Goal: Information Seeking & Learning: Learn about a topic

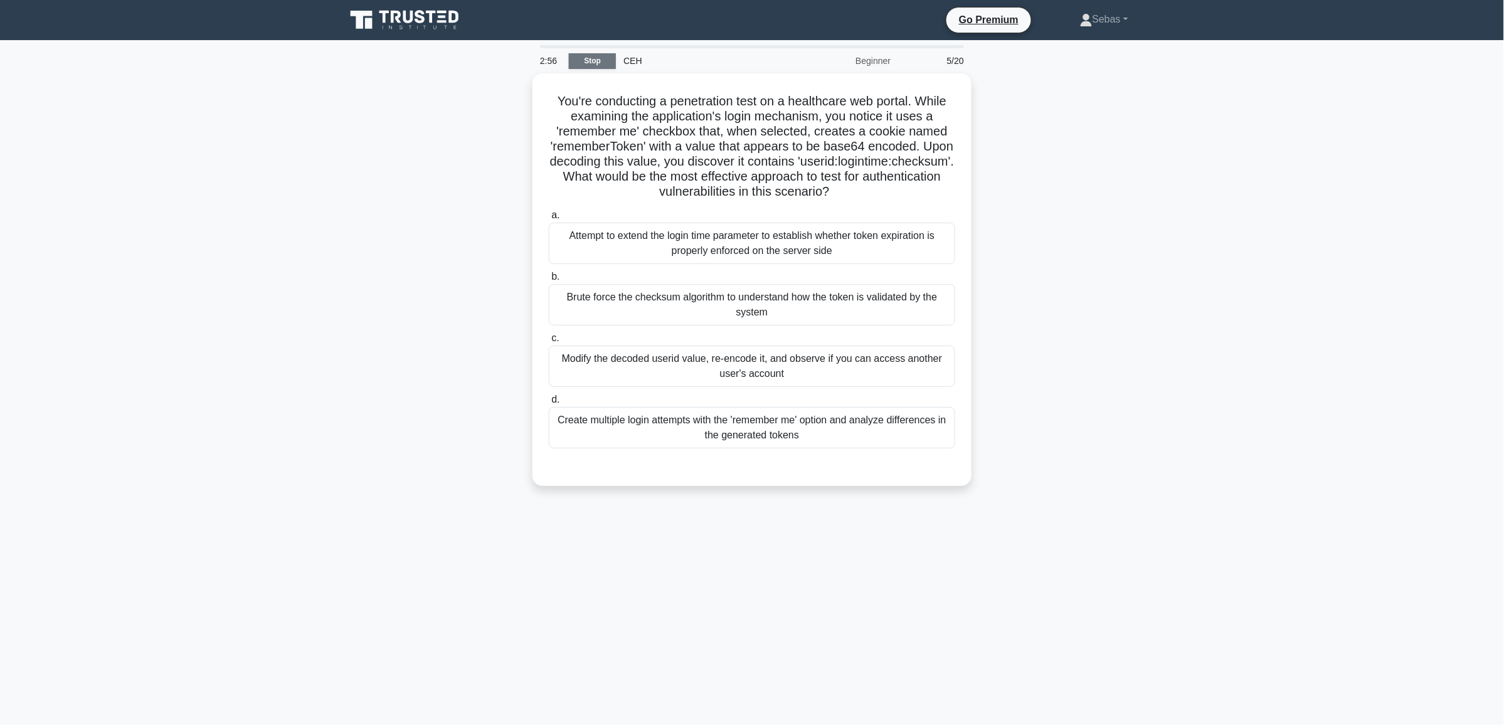
click at [593, 61] on link "Stop" at bounding box center [592, 61] width 47 height 16
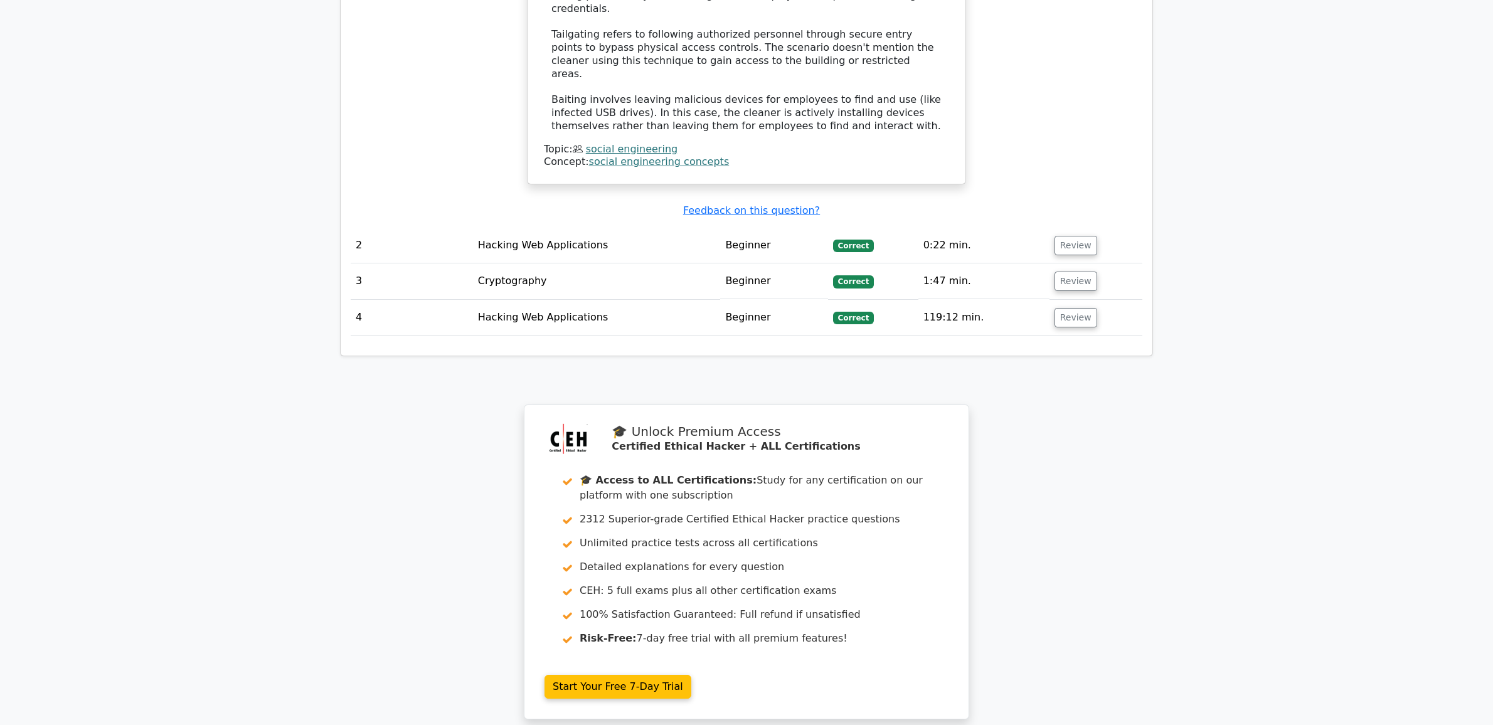
scroll to position [1756, 0]
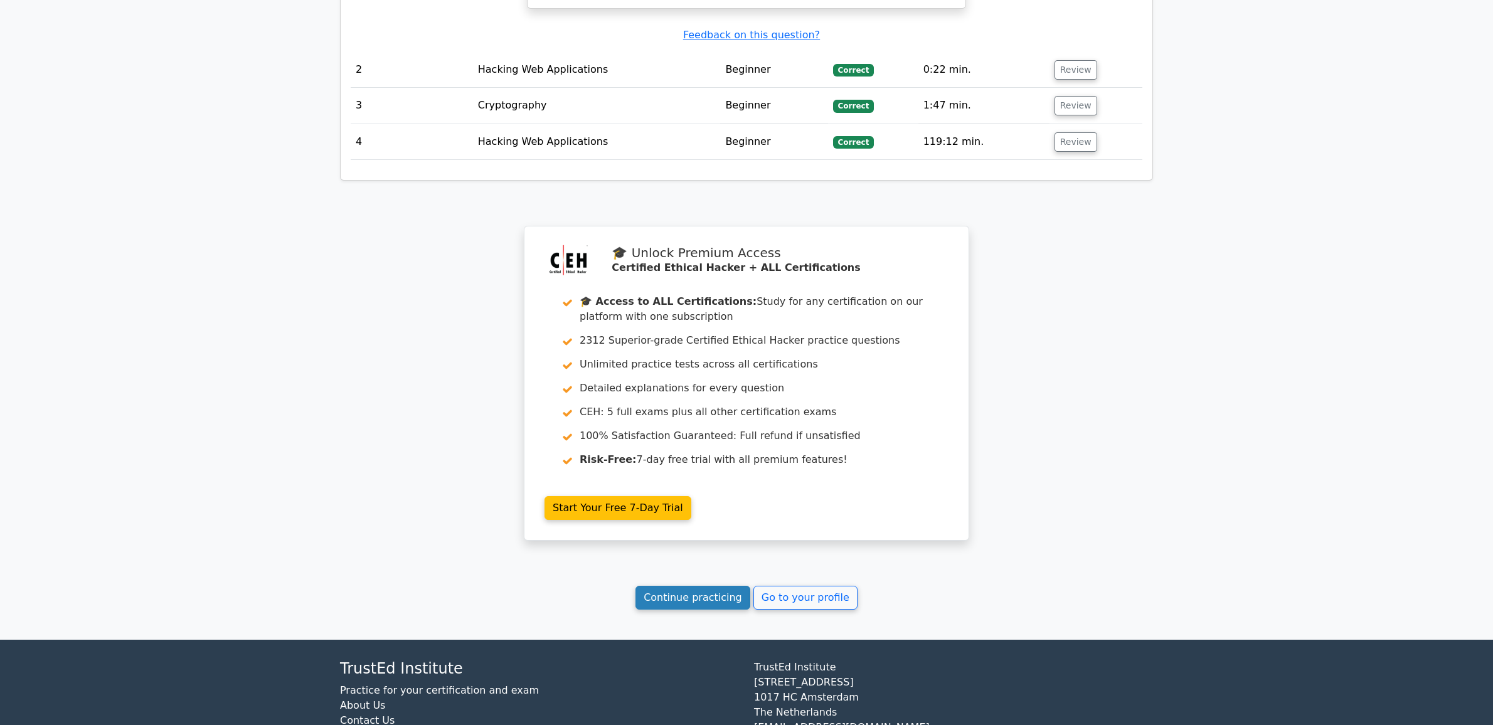
click at [708, 586] on link "Continue practicing" at bounding box center [692, 598] width 115 height 24
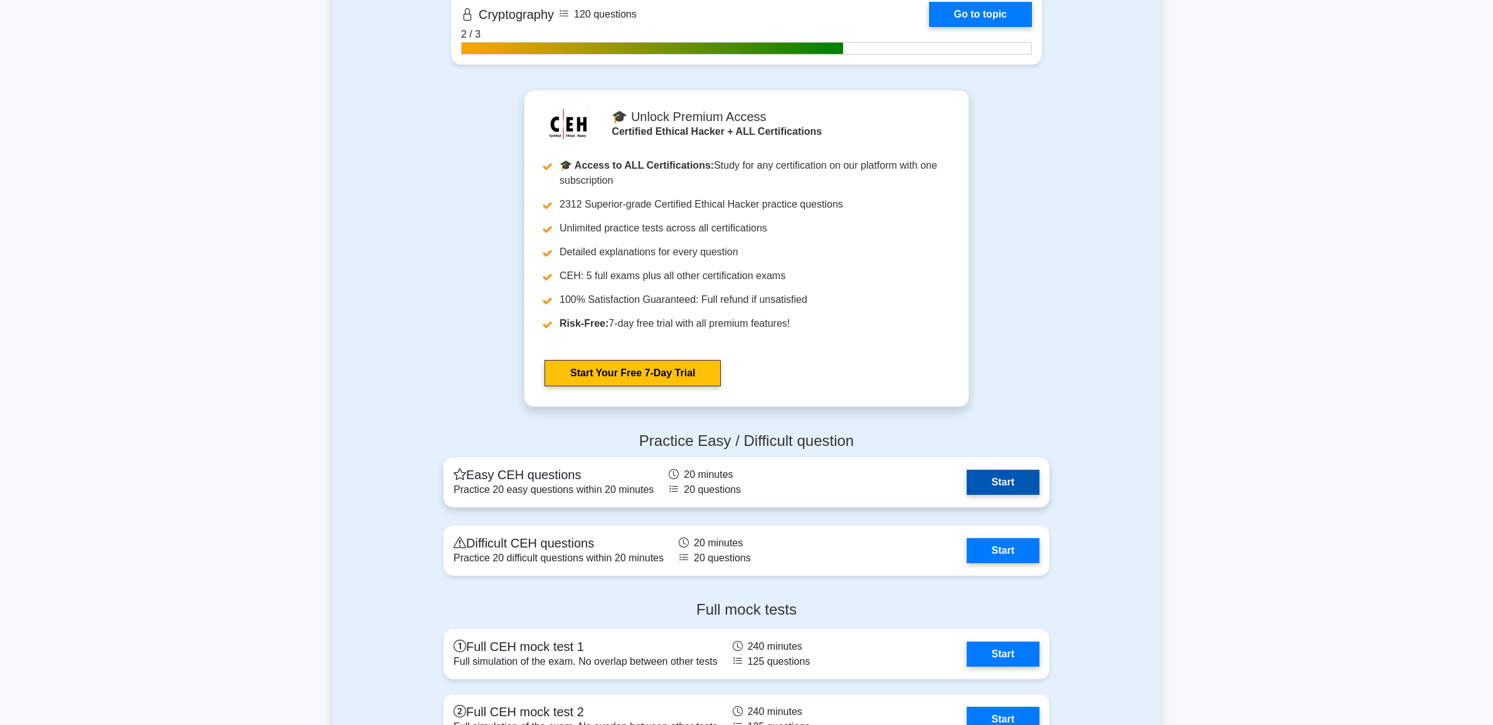
scroll to position [3005, 0]
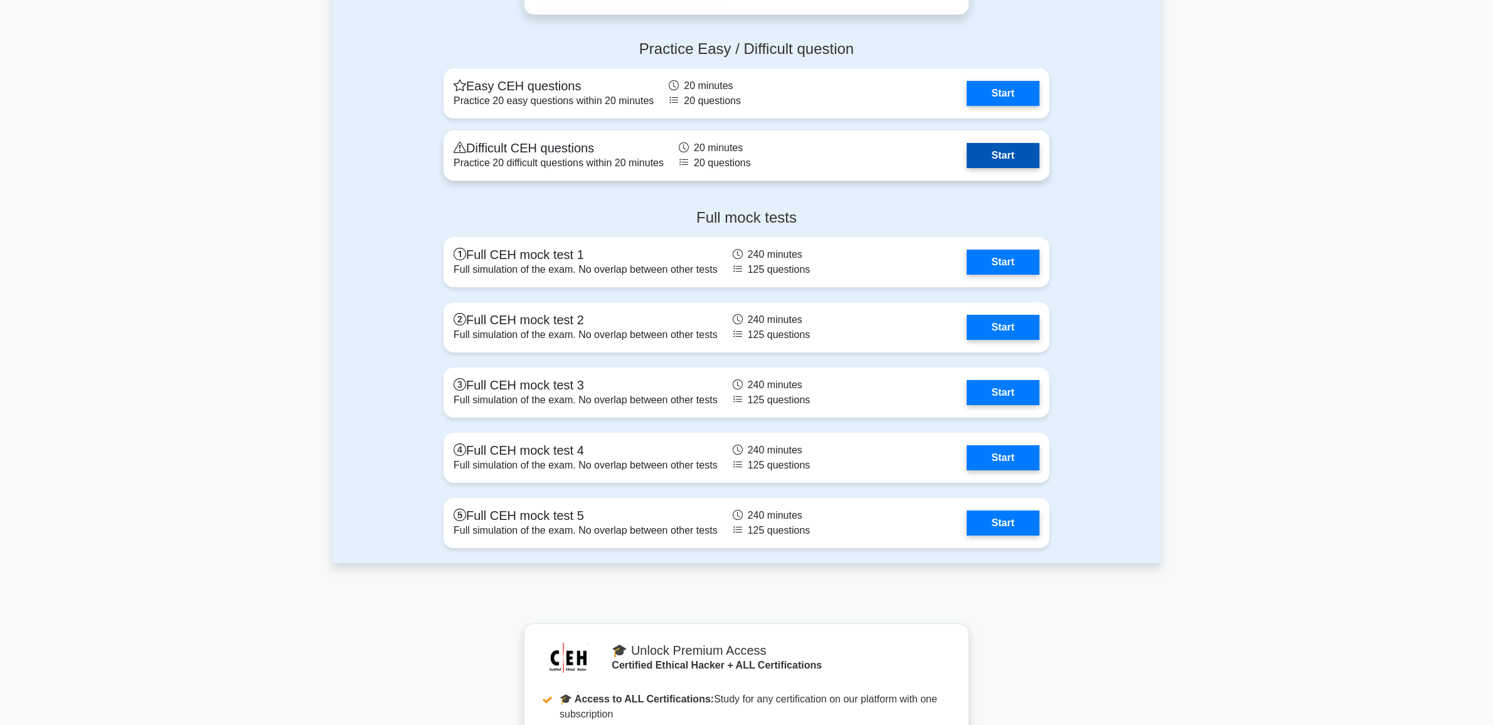
click at [996, 154] on link "Start" at bounding box center [1003, 155] width 73 height 25
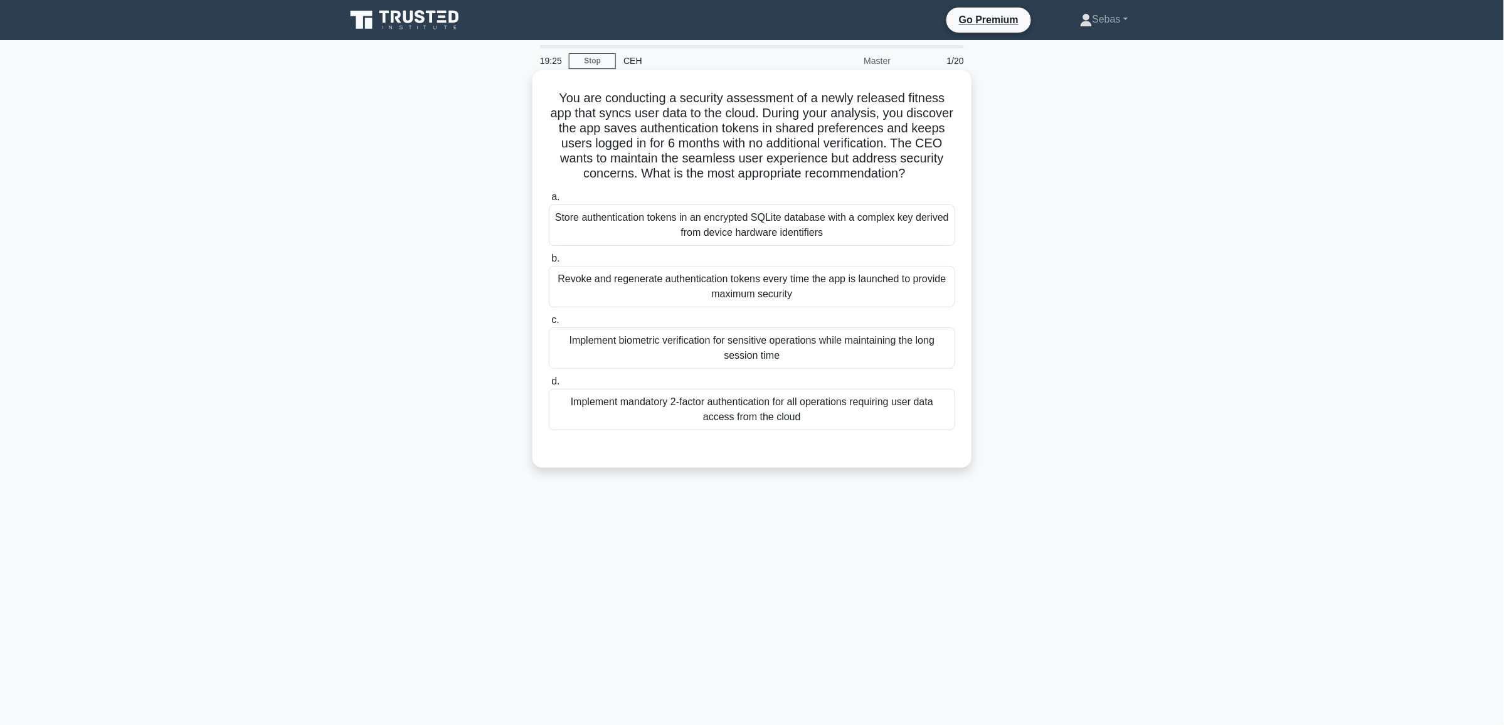
click at [898, 290] on div "Revoke and regenerate authentication tokens every time the app is launched to p…" at bounding box center [752, 286] width 406 height 41
click at [549, 263] on input "b. Revoke and regenerate authentication tokens every time the app is launched t…" at bounding box center [549, 259] width 0 height 8
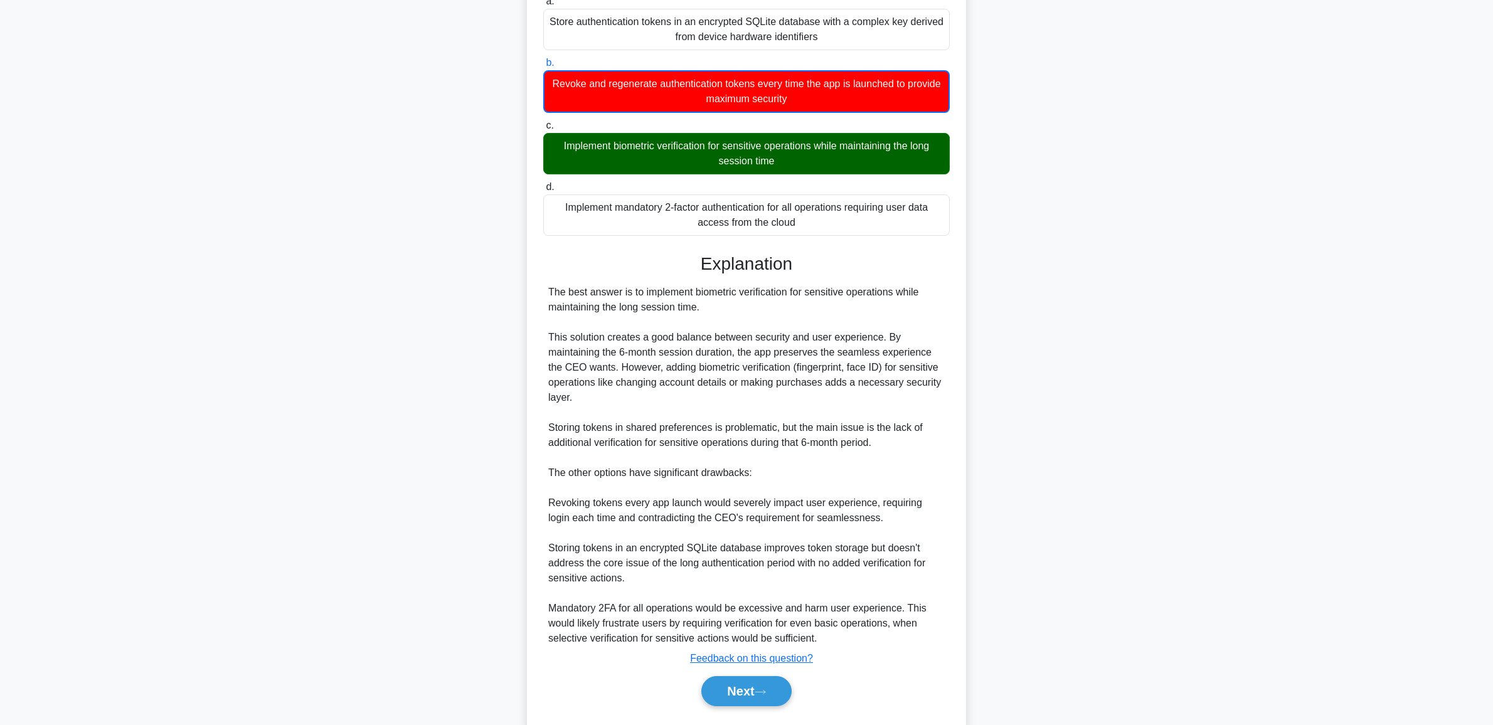
scroll to position [230, 0]
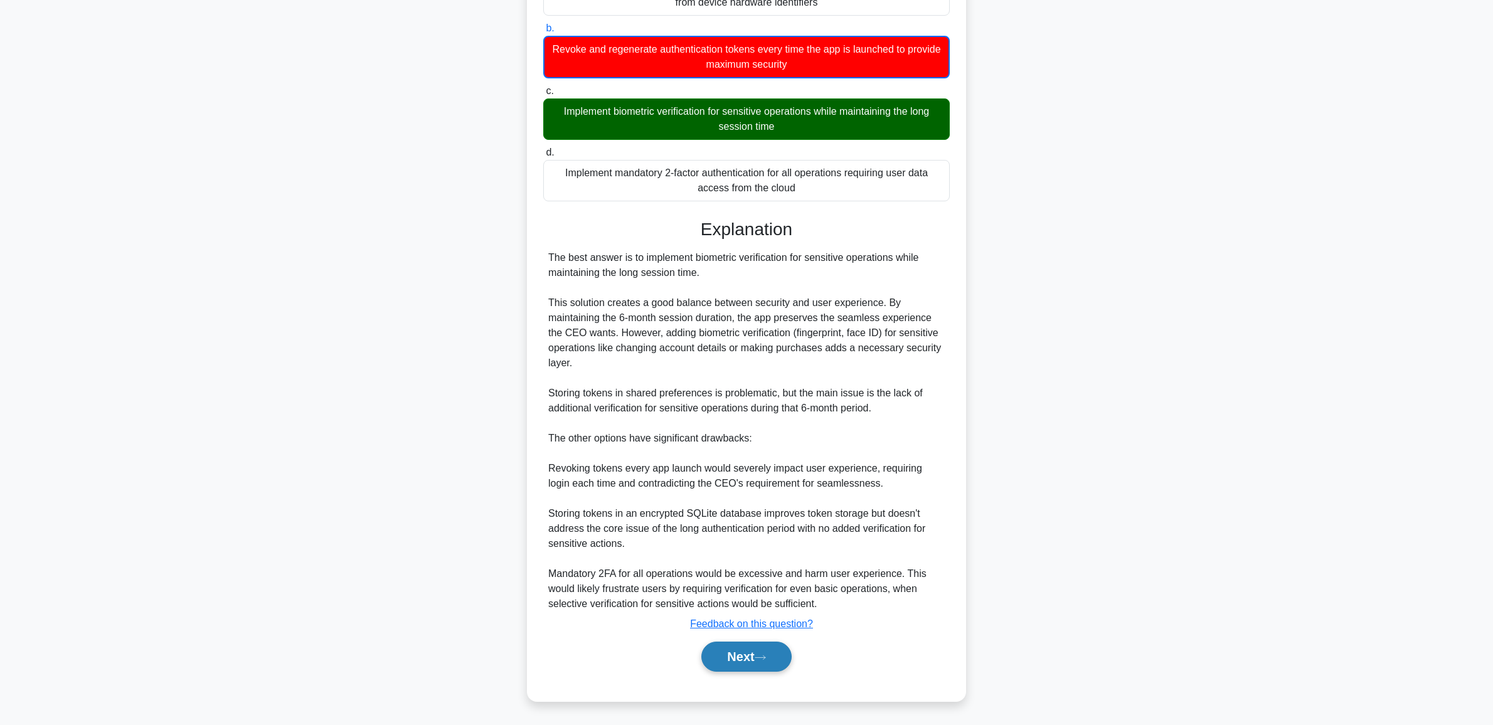
click at [721, 656] on button "Next" at bounding box center [746, 657] width 90 height 30
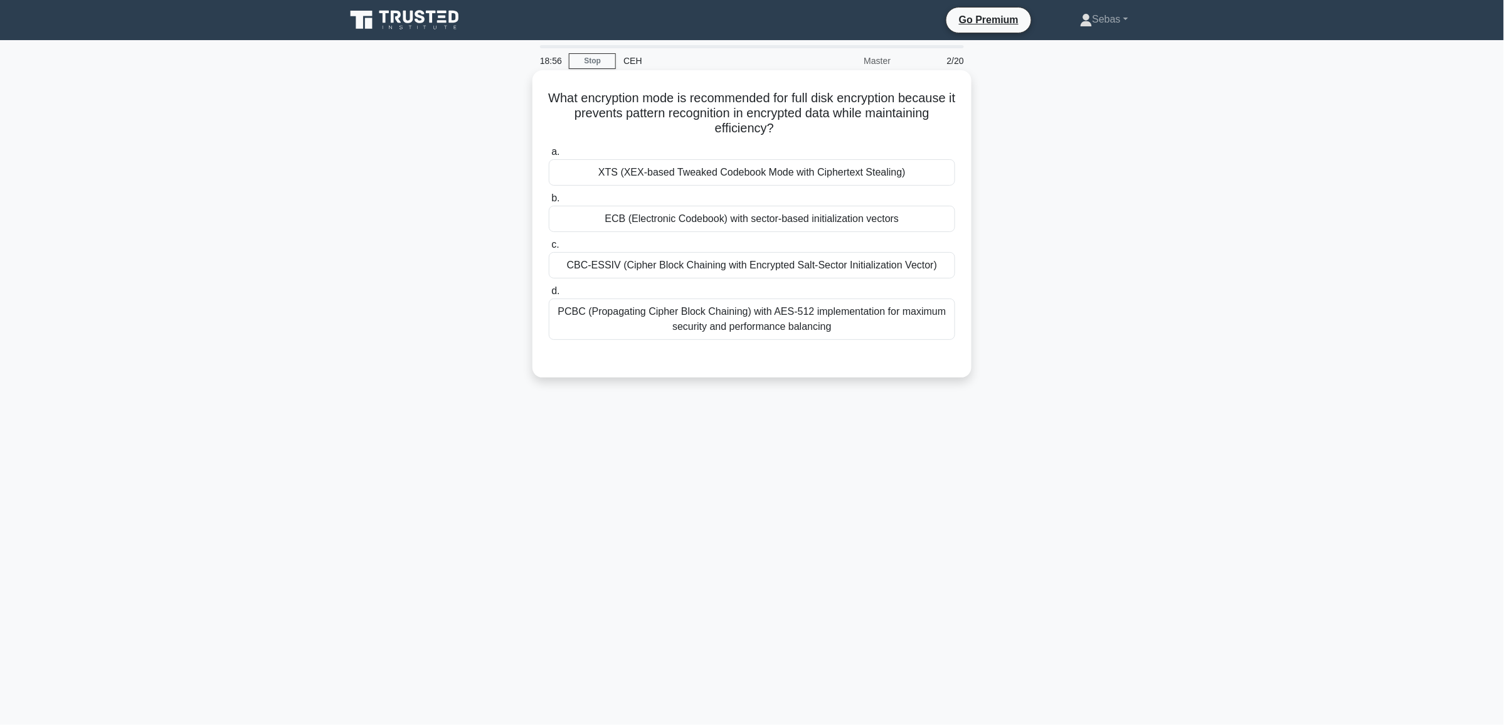
click at [675, 174] on div "XTS (XEX-based Tweaked Codebook Mode with Ciphertext Stealing)" at bounding box center [752, 172] width 406 height 26
click at [549, 156] on input "a. XTS (XEX-based Tweaked Codebook Mode with Ciphertext Stealing)" at bounding box center [549, 152] width 0 height 8
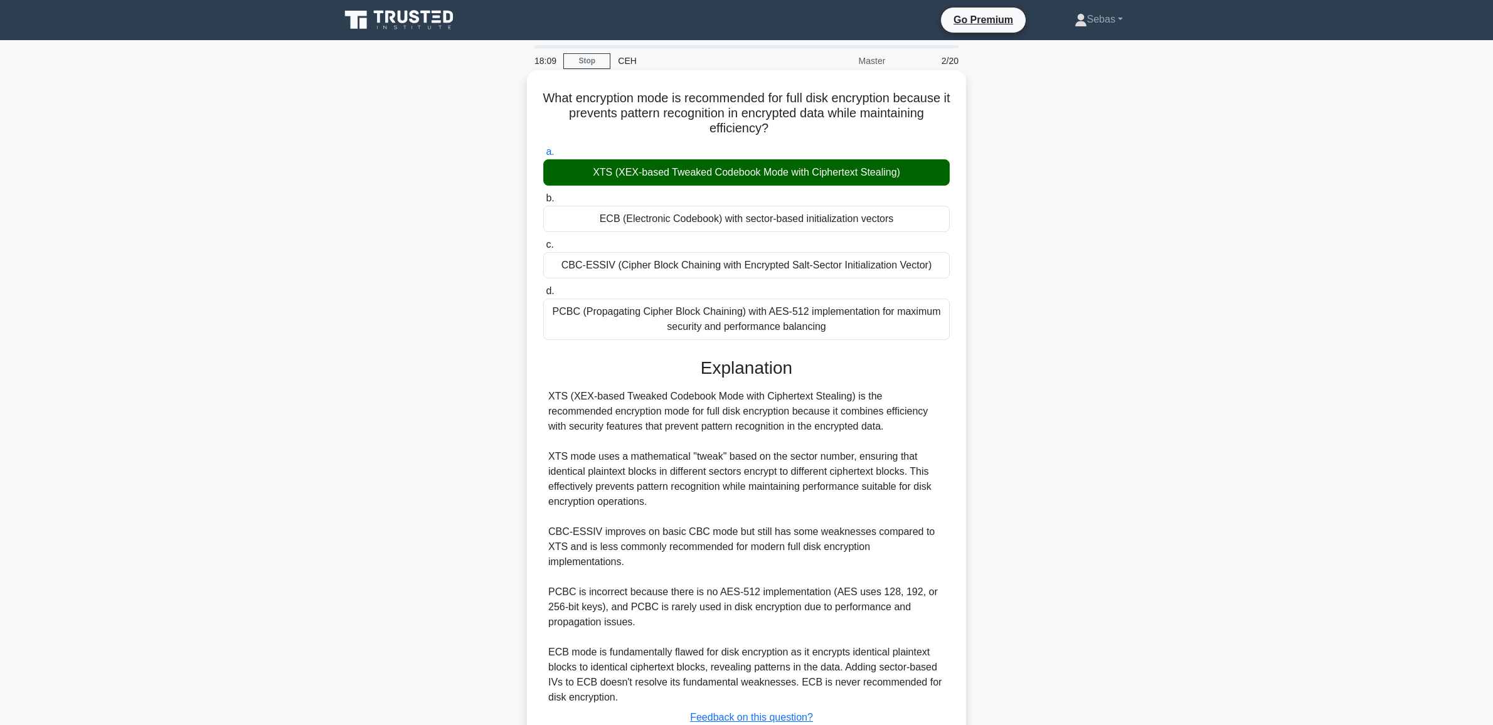
scroll to position [80, 0]
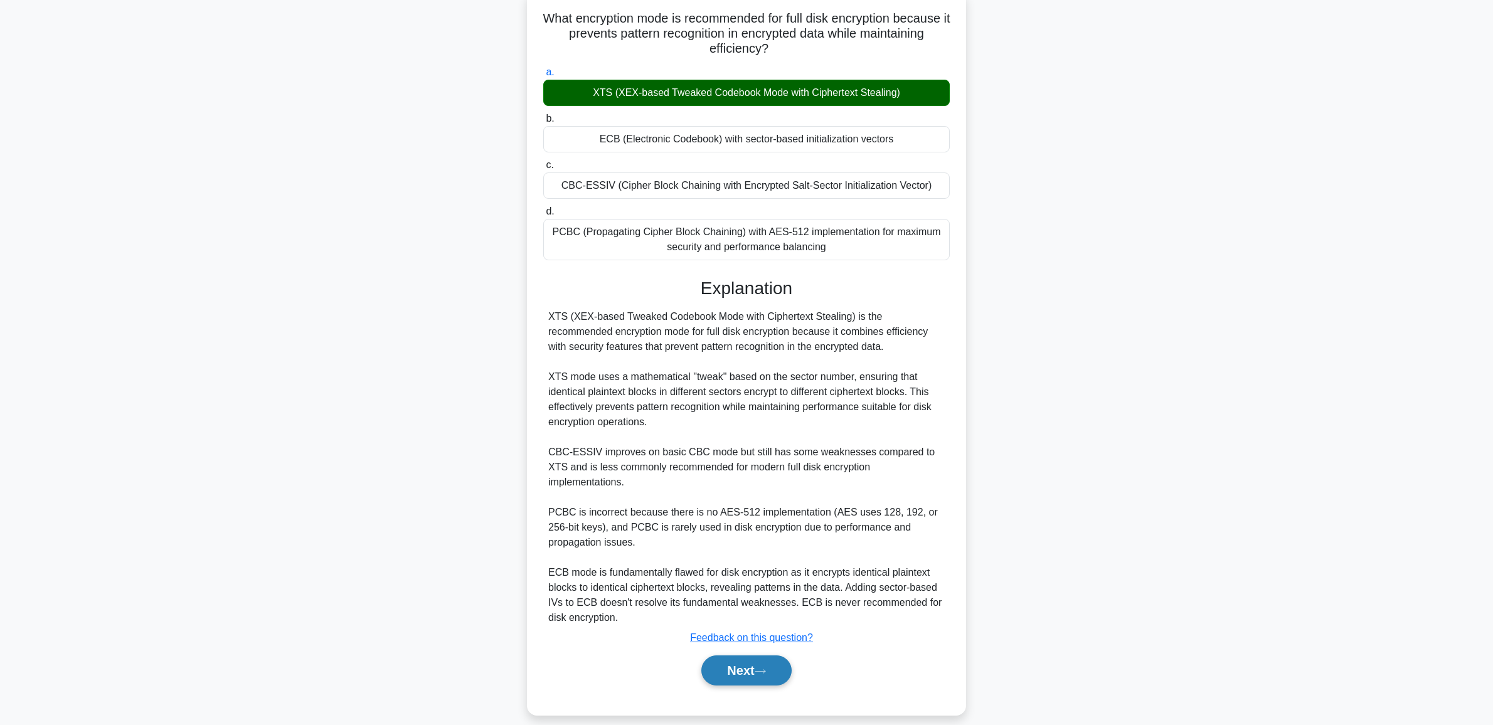
drag, startPoint x: 714, startPoint y: 657, endPoint x: 709, endPoint y: 665, distance: 9.0
click at [709, 665] on button "Next" at bounding box center [746, 670] width 90 height 30
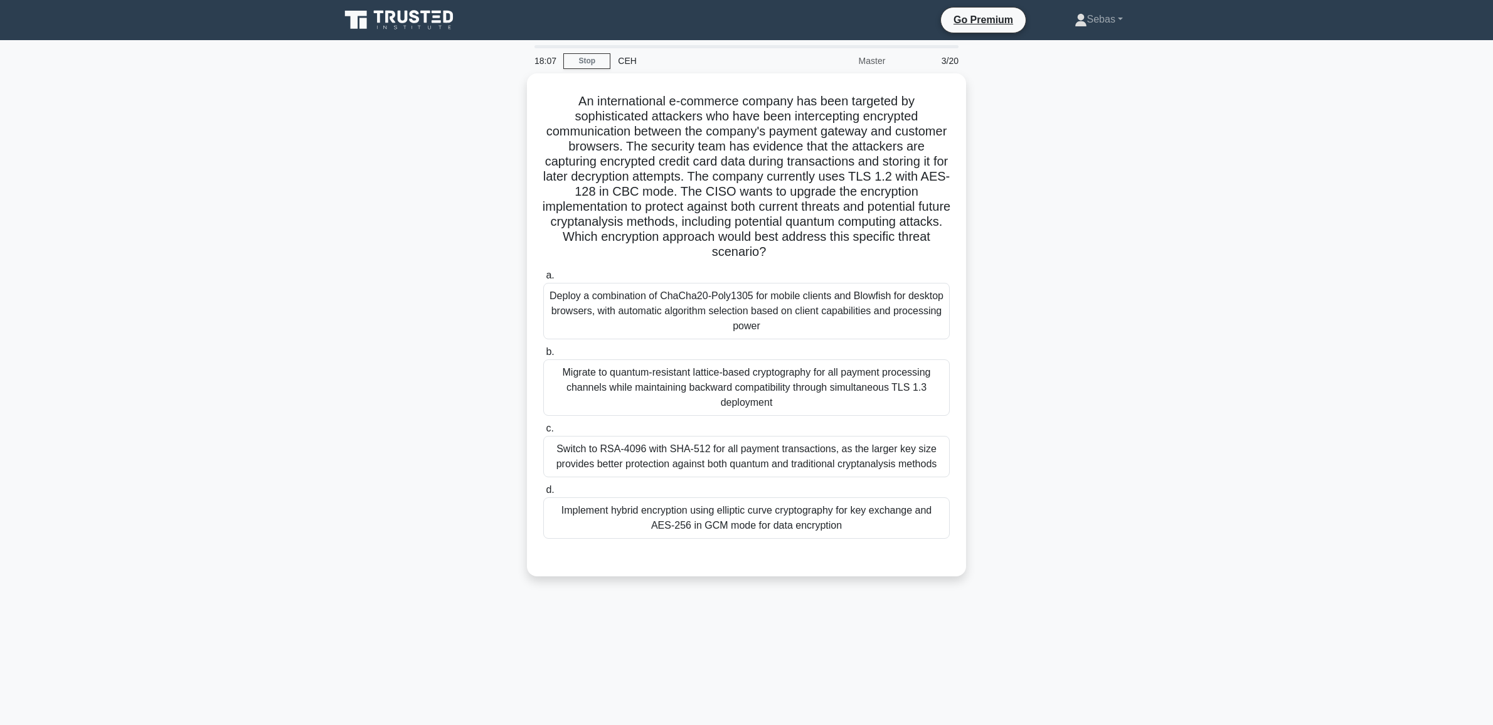
scroll to position [0, 0]
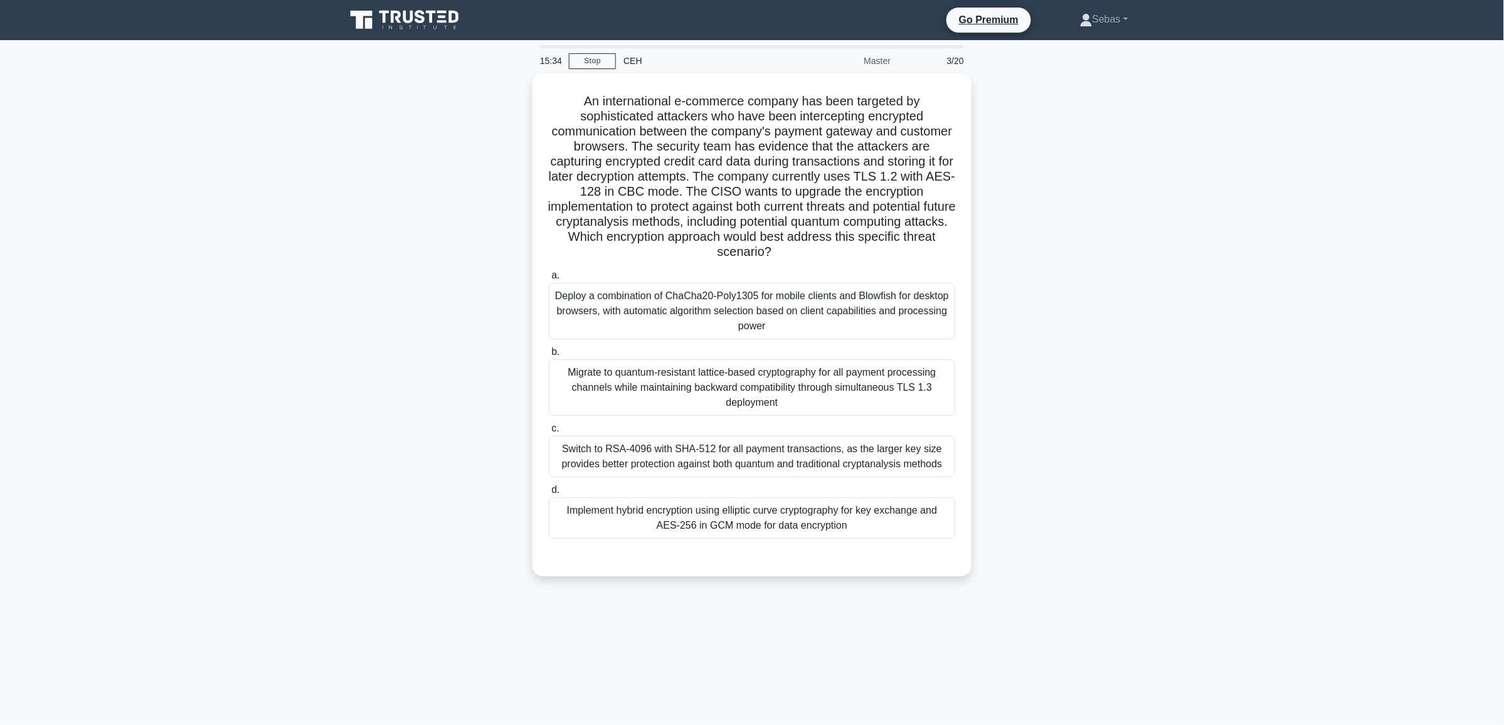
click at [1148, 563] on div "An international e-commerce company has been targeted by sophisticated attacker…" at bounding box center [752, 332] width 828 height 518
click at [782, 401] on div "Migrate to quantum-resistant lattice-based cryptography for all payment process…" at bounding box center [752, 384] width 406 height 56
click at [549, 353] on input "b. Migrate to quantum-resistant lattice-based cryptography for all payment proc…" at bounding box center [549, 349] width 0 height 8
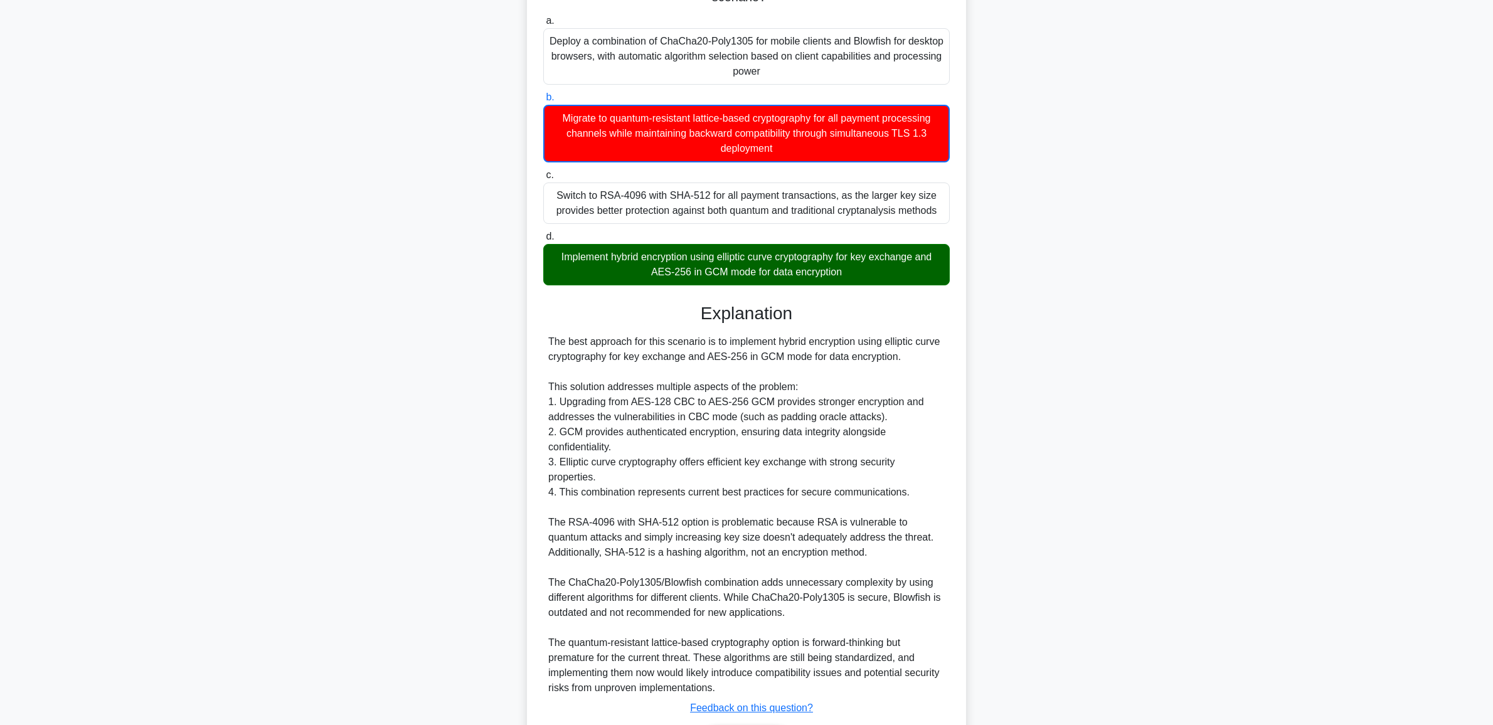
scroll to position [321, 0]
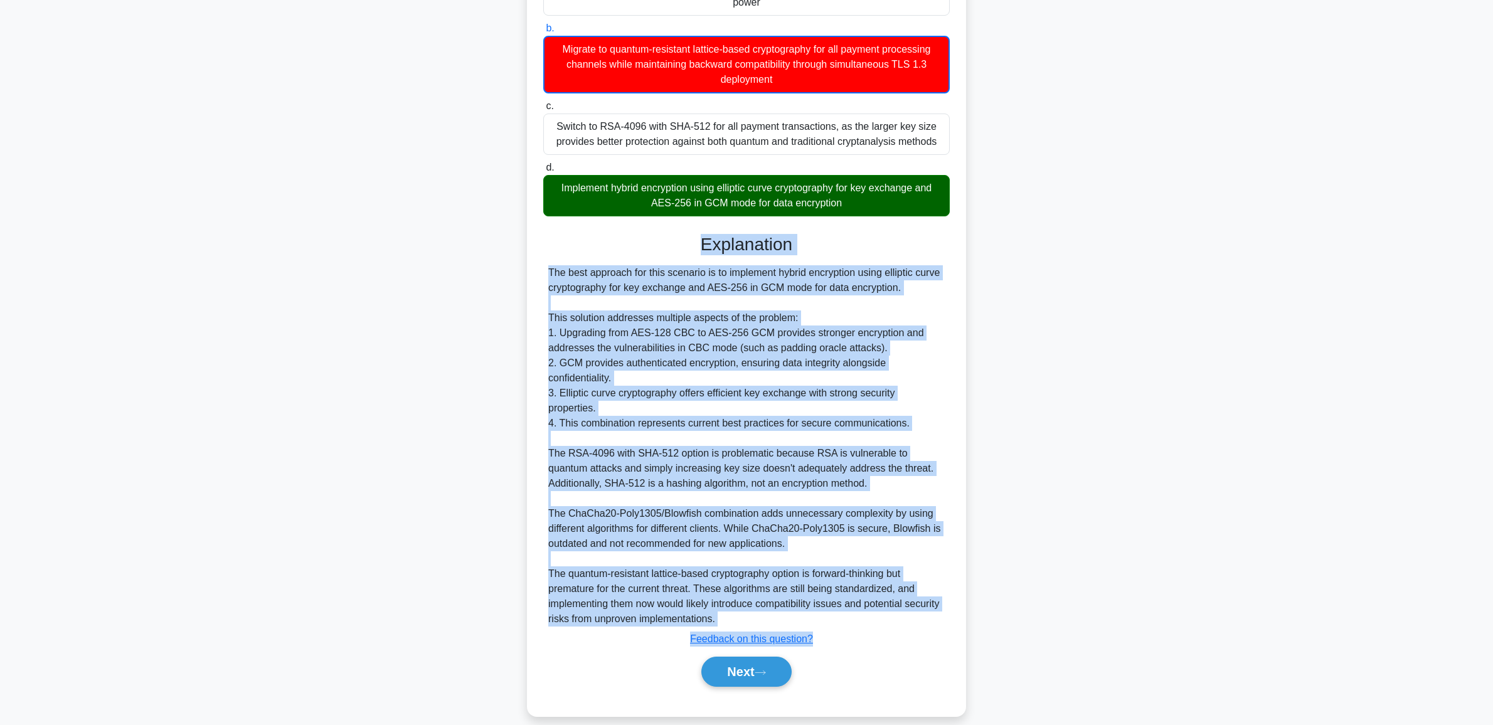
copy div "Explanation The best approach for this scenario is to implement hybrid encrypti…"
drag, startPoint x: 682, startPoint y: 220, endPoint x: 931, endPoint y: 616, distance: 468.0
click at [931, 616] on div "a. Deploy a combination of ChaCha20-Poly1305 for mobile clients and Blowfish fo…" at bounding box center [746, 322] width 409 height 760
click at [722, 664] on button "Next" at bounding box center [746, 672] width 90 height 30
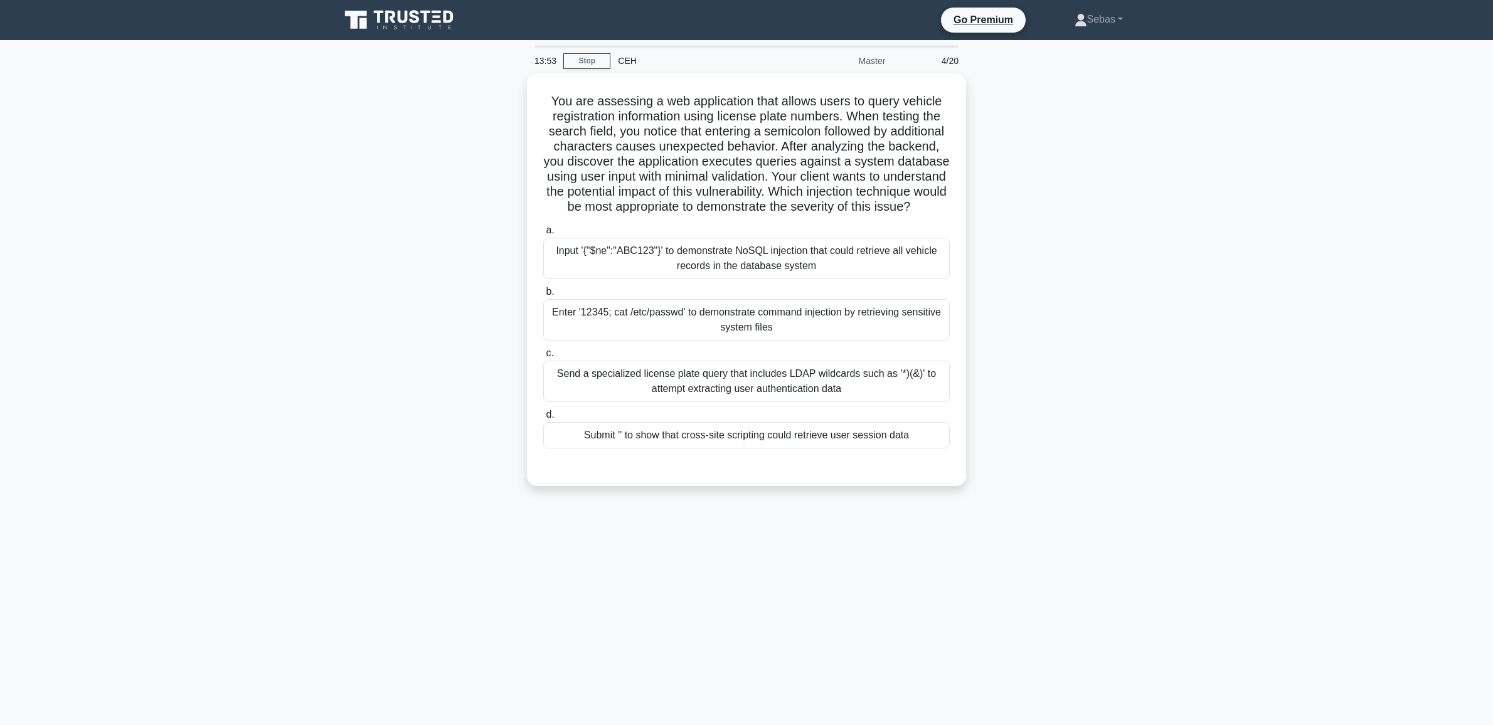
scroll to position [0, 0]
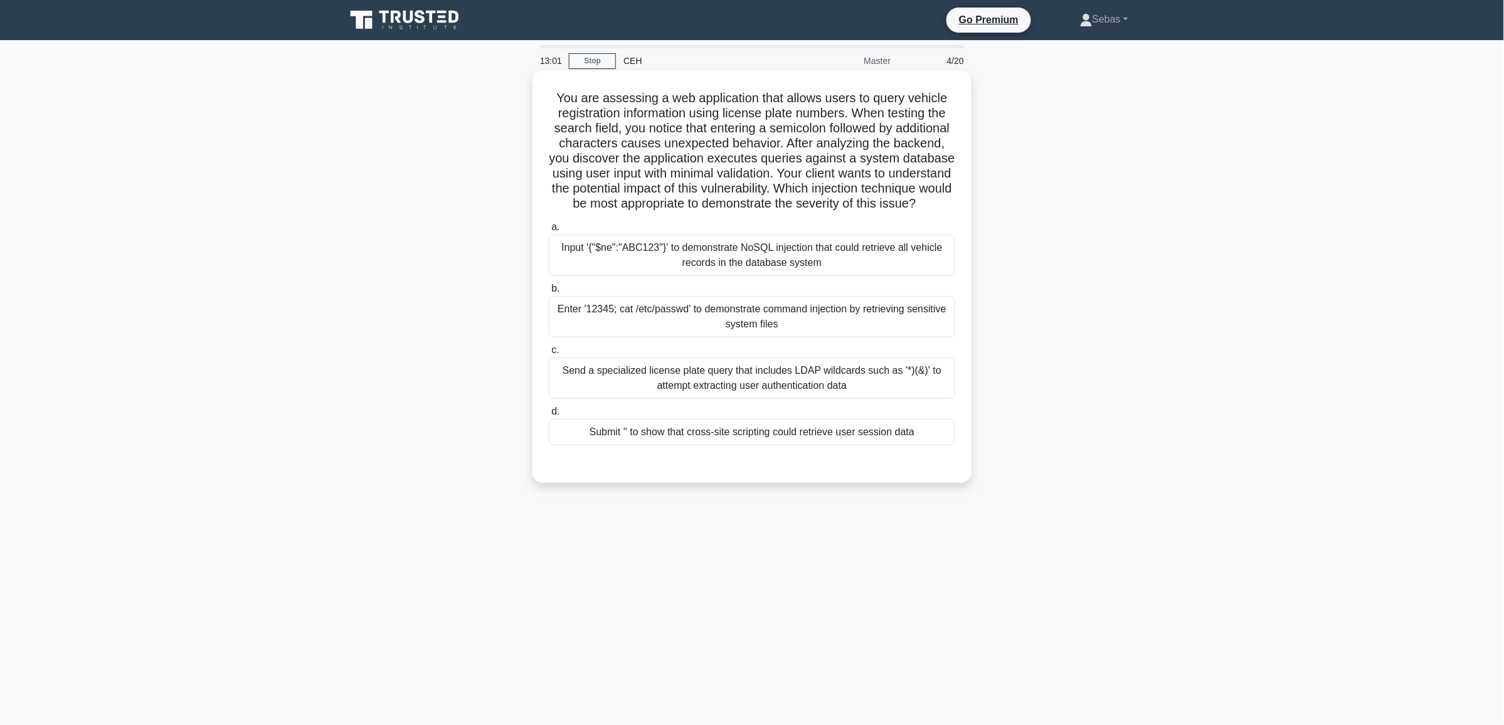
click at [833, 337] on div "Enter '12345; cat /etc/passwd' to demonstrate command injection by retrieving s…" at bounding box center [752, 316] width 406 height 41
click at [549, 293] on input "b. Enter '12345; cat /etc/passwd' to demonstrate command injection by retrievin…" at bounding box center [549, 289] width 0 height 8
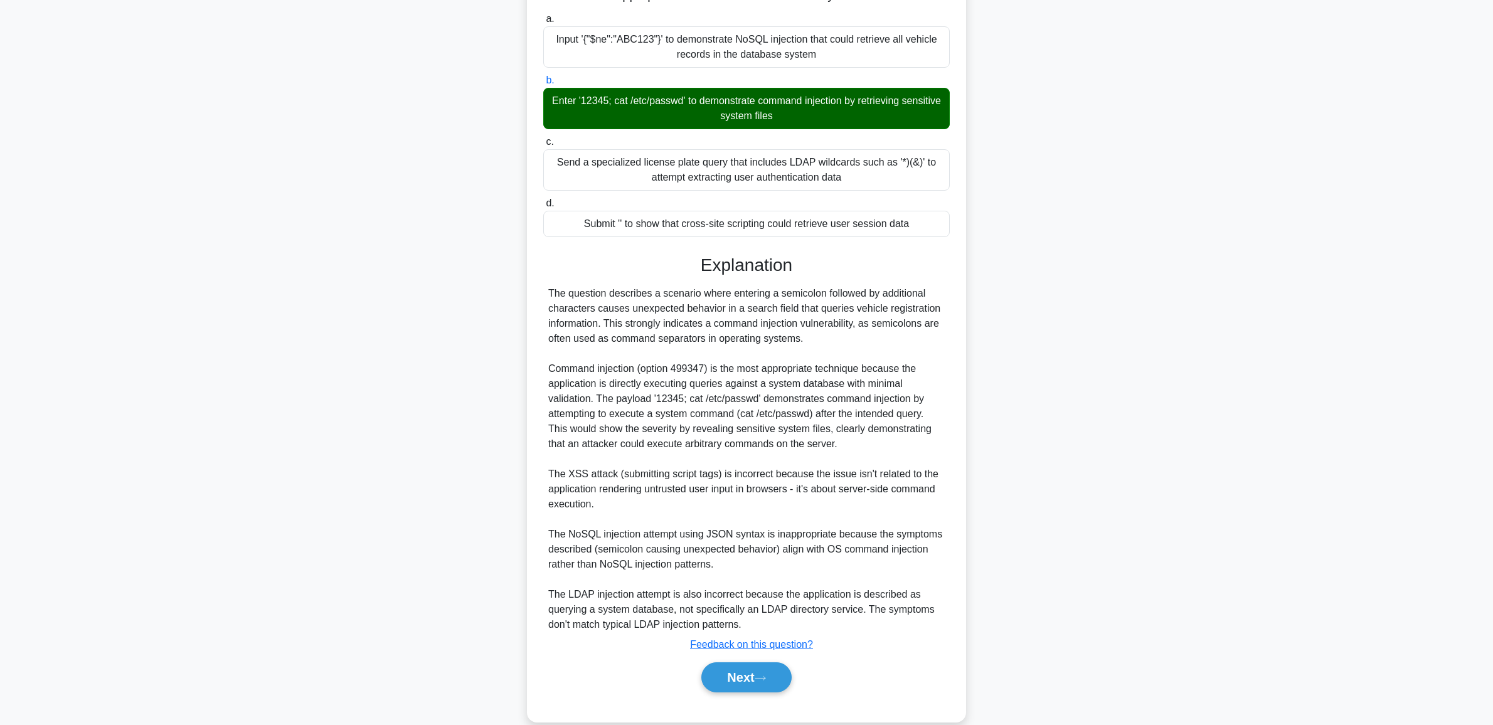
scroll to position [245, 0]
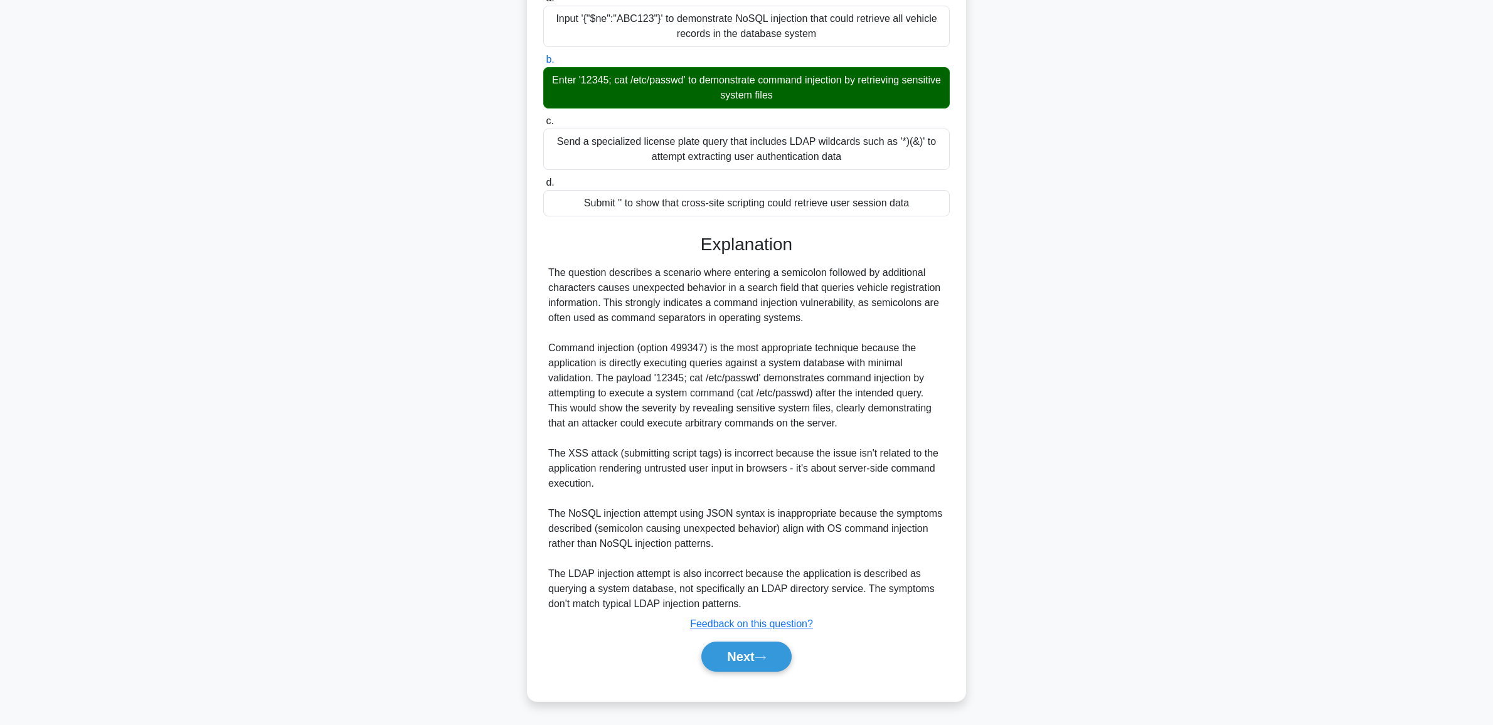
click at [741, 674] on div "Next" at bounding box center [746, 657] width 406 height 40
click at [738, 675] on div "Next" at bounding box center [746, 657] width 406 height 40
click at [732, 662] on button "Next" at bounding box center [746, 657] width 90 height 30
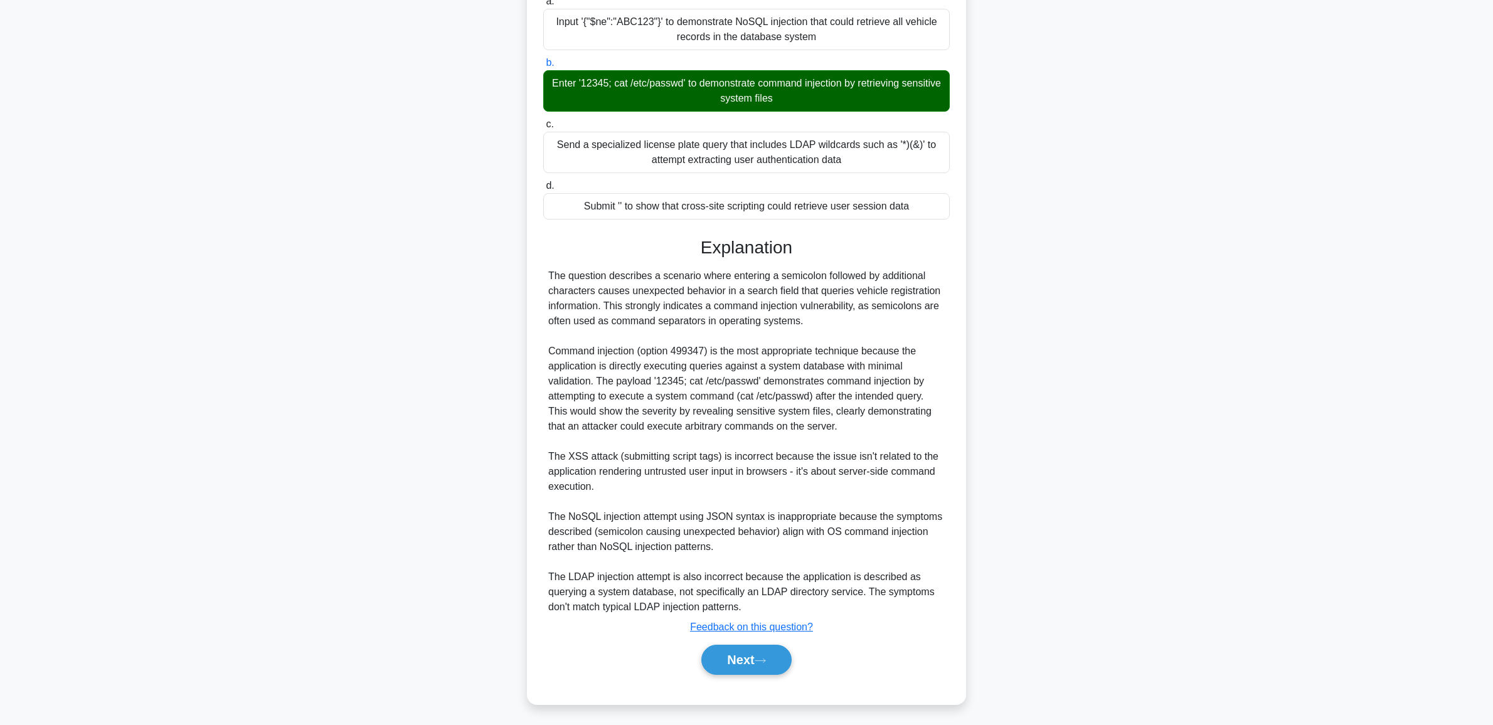
scroll to position [0, 0]
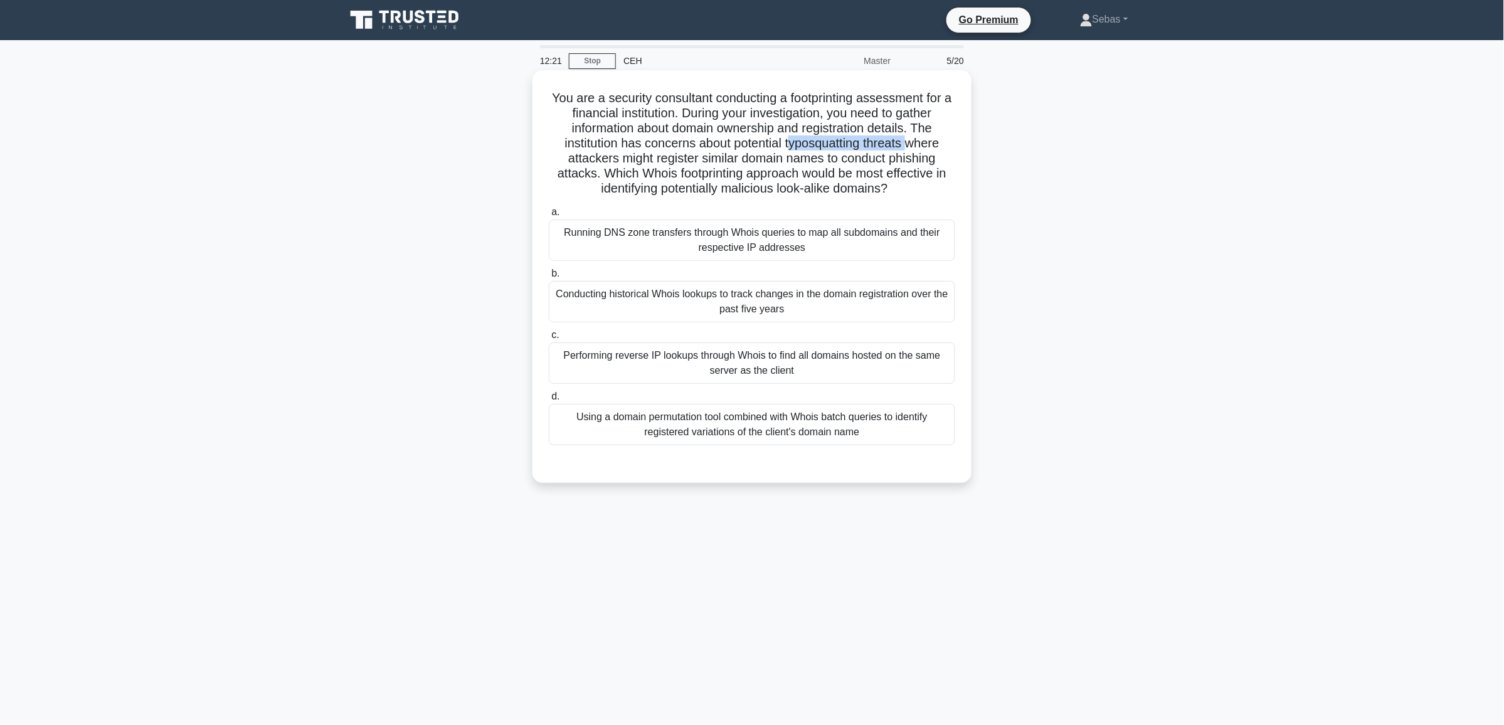
drag, startPoint x: 792, startPoint y: 138, endPoint x: 913, endPoint y: 137, distance: 121.1
click at [913, 137] on h5 "You are a security consultant conducting a footprinting assessment for a financ…" at bounding box center [752, 143] width 409 height 107
copy h5 "yposquatting threats"
click at [802, 152] on h5 "You are a security consultant conducting a footprinting assessment for a financ…" at bounding box center [752, 143] width 409 height 107
click at [919, 436] on div "Using a domain permutation tool combined with Whois batch queries to identify r…" at bounding box center [752, 424] width 406 height 41
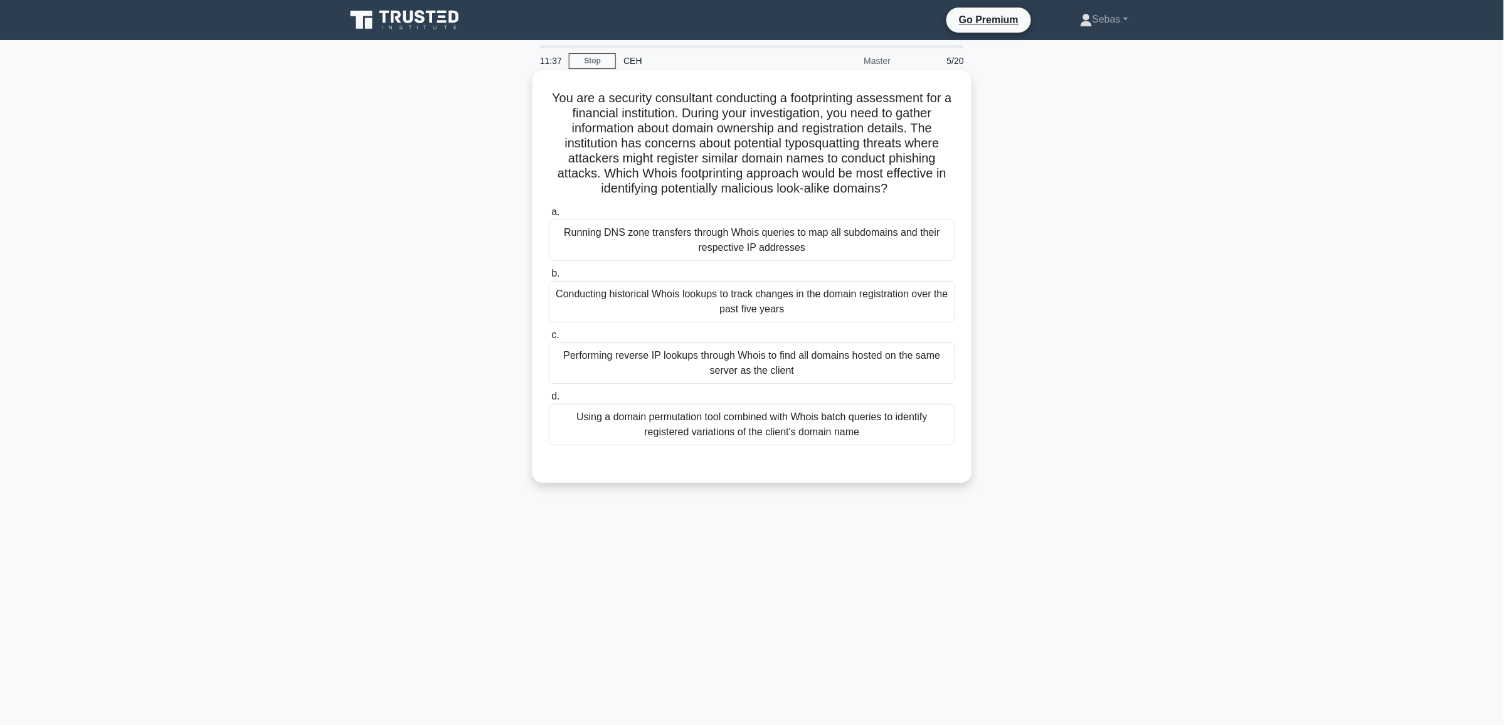
click at [549, 401] on input "d. Using a domain permutation tool combined with Whois batch queries to identif…" at bounding box center [549, 397] width 0 height 8
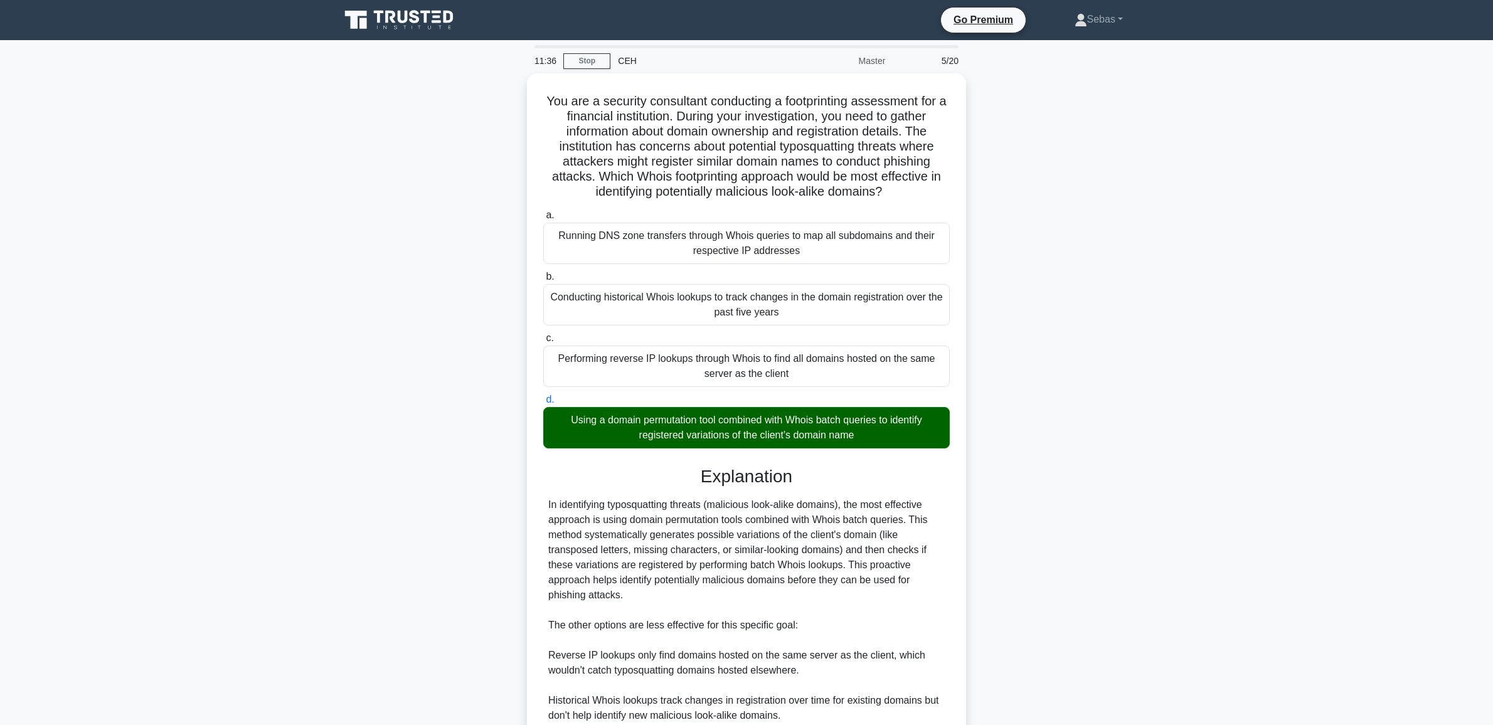
scroll to position [130, 0]
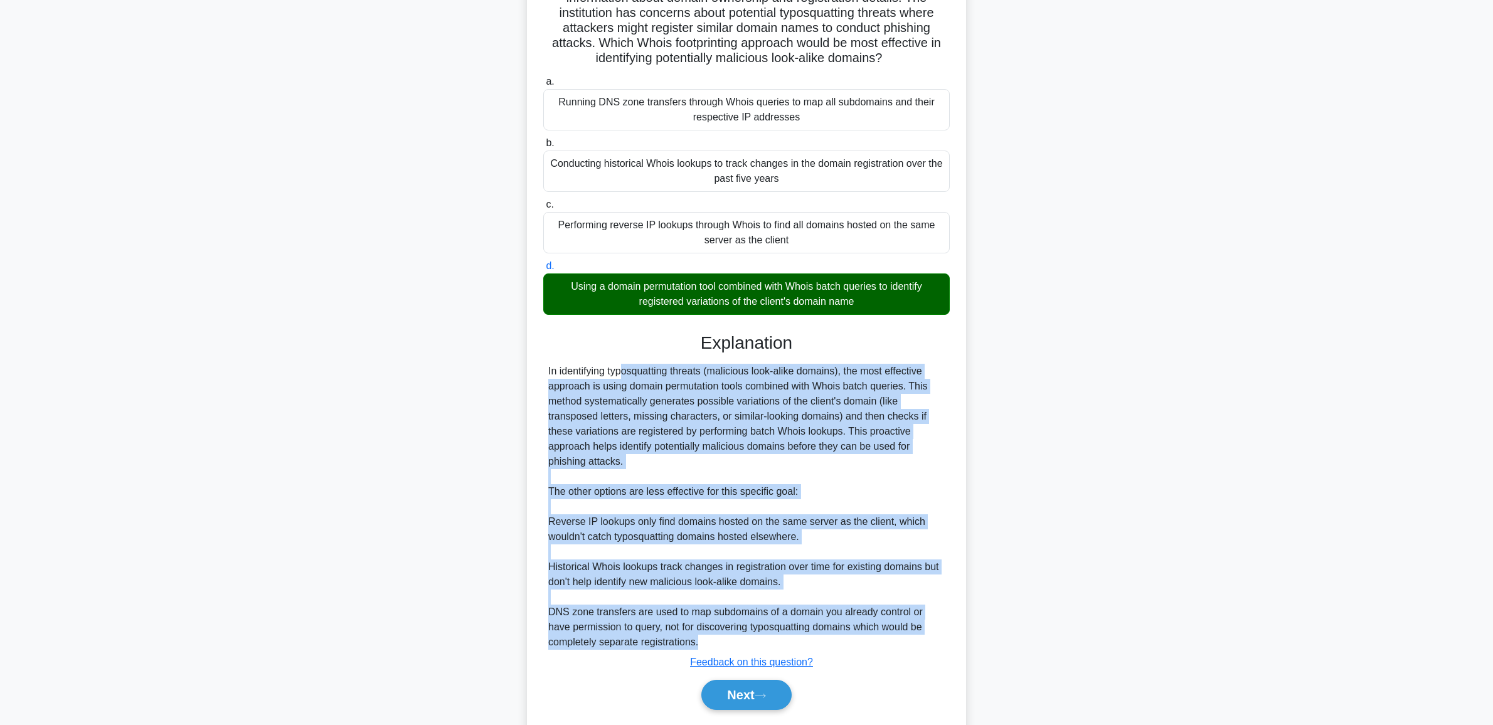
drag, startPoint x: 551, startPoint y: 364, endPoint x: 870, endPoint y: 643, distance: 424.1
click at [870, 643] on div "Explanation In identifying typosquatting threats (malicious look-alike domains)…" at bounding box center [746, 523] width 406 height 383
click at [593, 396] on div "In identifying typosquatting threats (malicious look-alike domains), the most e…" at bounding box center [746, 507] width 396 height 286
click at [558, 375] on div "In identifying typosquatting threats (malicious look-alike domains), the most e…" at bounding box center [746, 507] width 396 height 286
drag, startPoint x: 547, startPoint y: 371, endPoint x: 792, endPoint y: 637, distance: 361.8
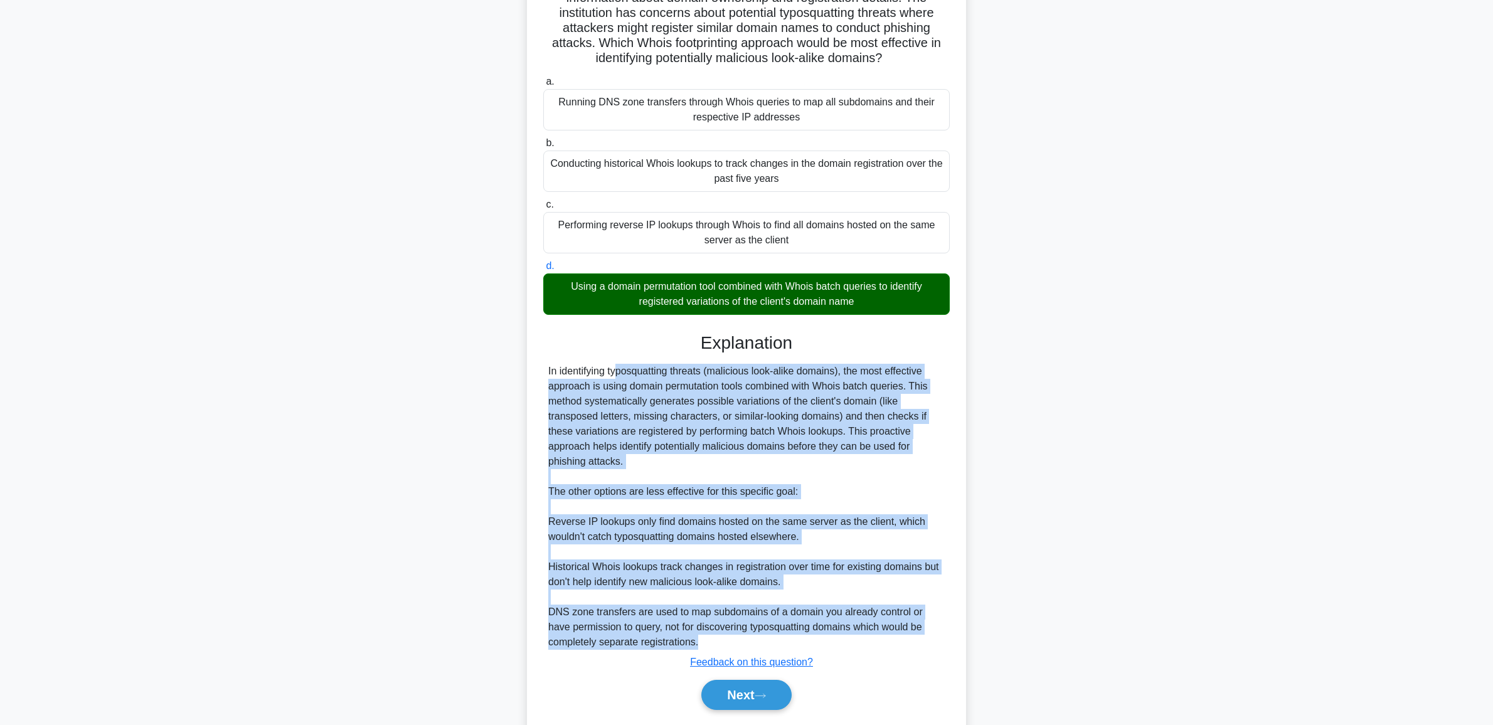
click at [792, 637] on div "In identifying typosquatting threats (malicious look-alike domains), the most e…" at bounding box center [746, 507] width 406 height 286
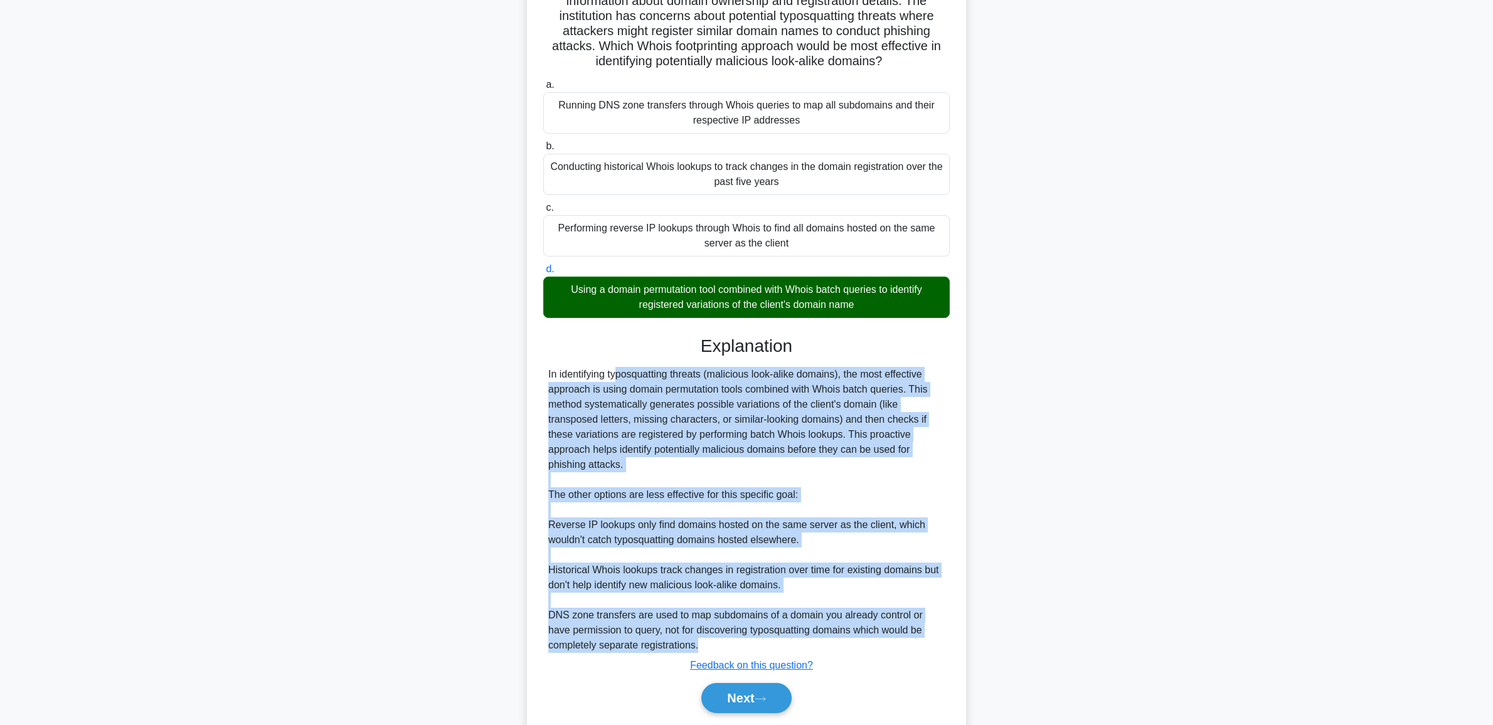
copy div "In identifying typosquatting threats (malicious look-alike domains), the most e…"
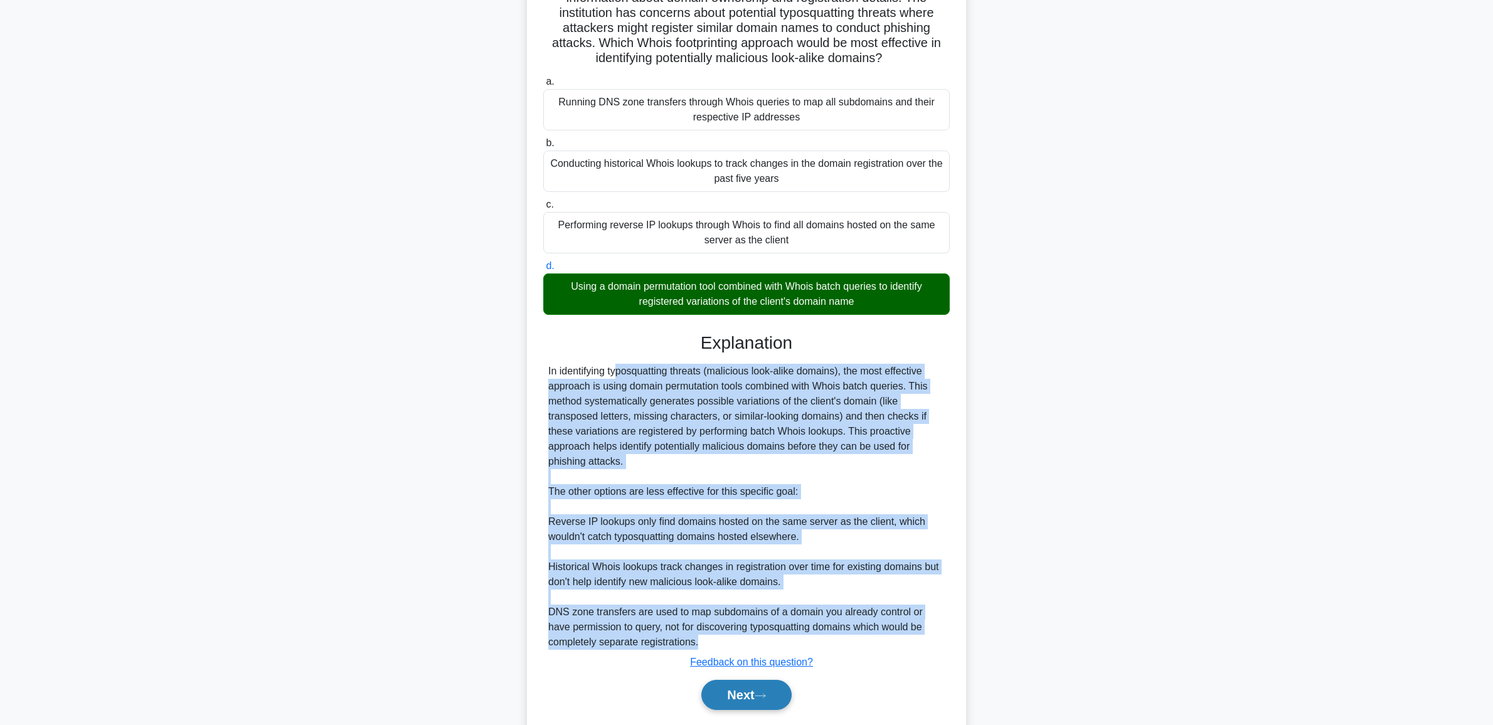
click at [701, 686] on button "Next" at bounding box center [746, 695] width 90 height 30
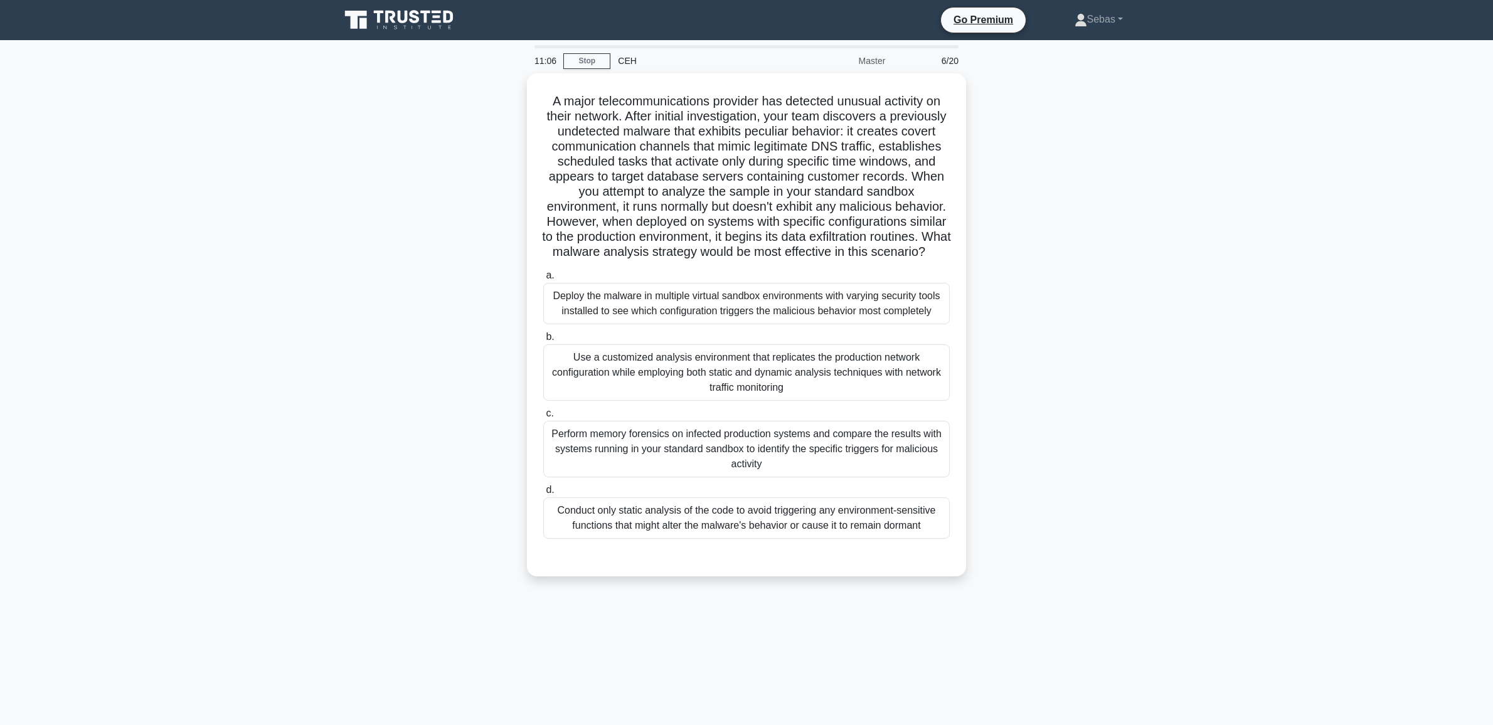
scroll to position [0, 0]
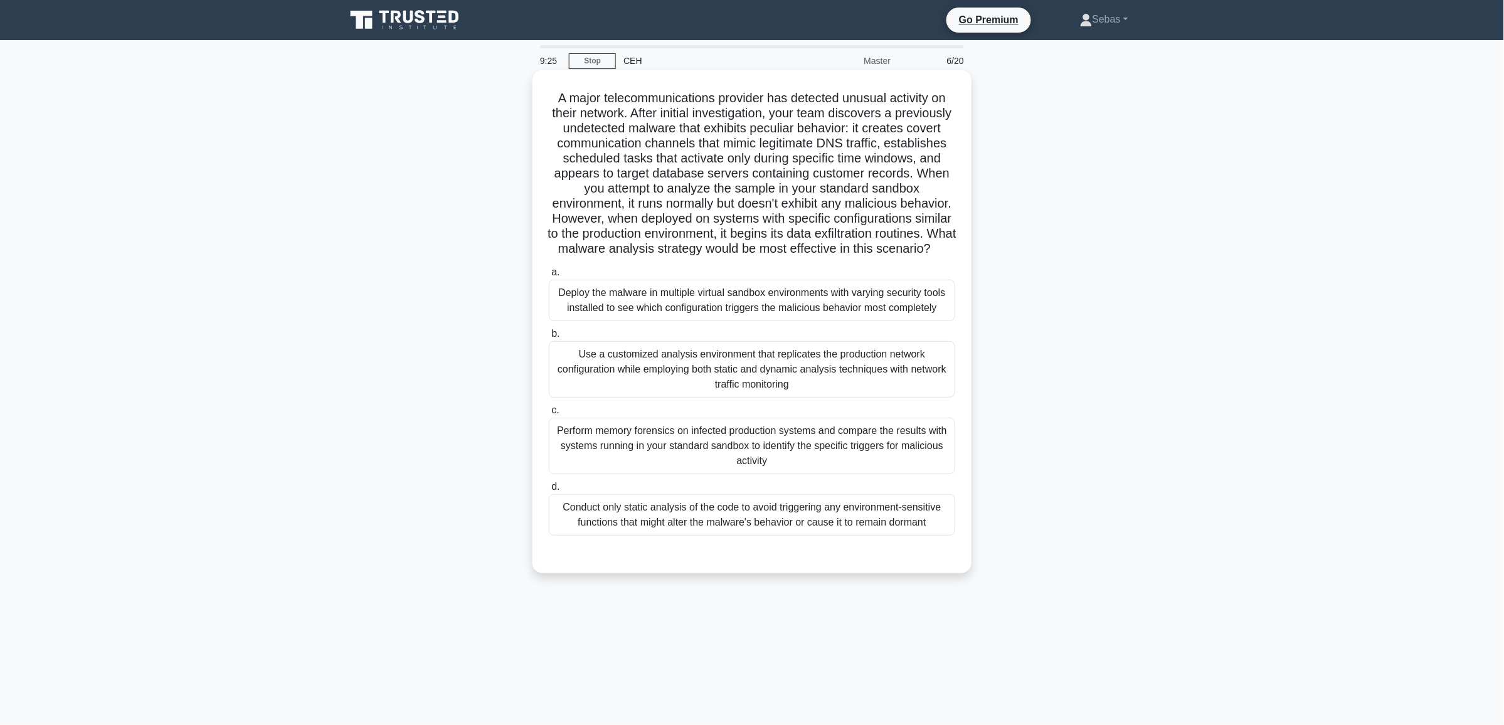
click at [759, 393] on div "Use a customized analysis environment that replicates the production network co…" at bounding box center [752, 369] width 406 height 56
click at [549, 338] on input "b. Use a customized analysis environment that replicates the production network…" at bounding box center [549, 334] width 0 height 8
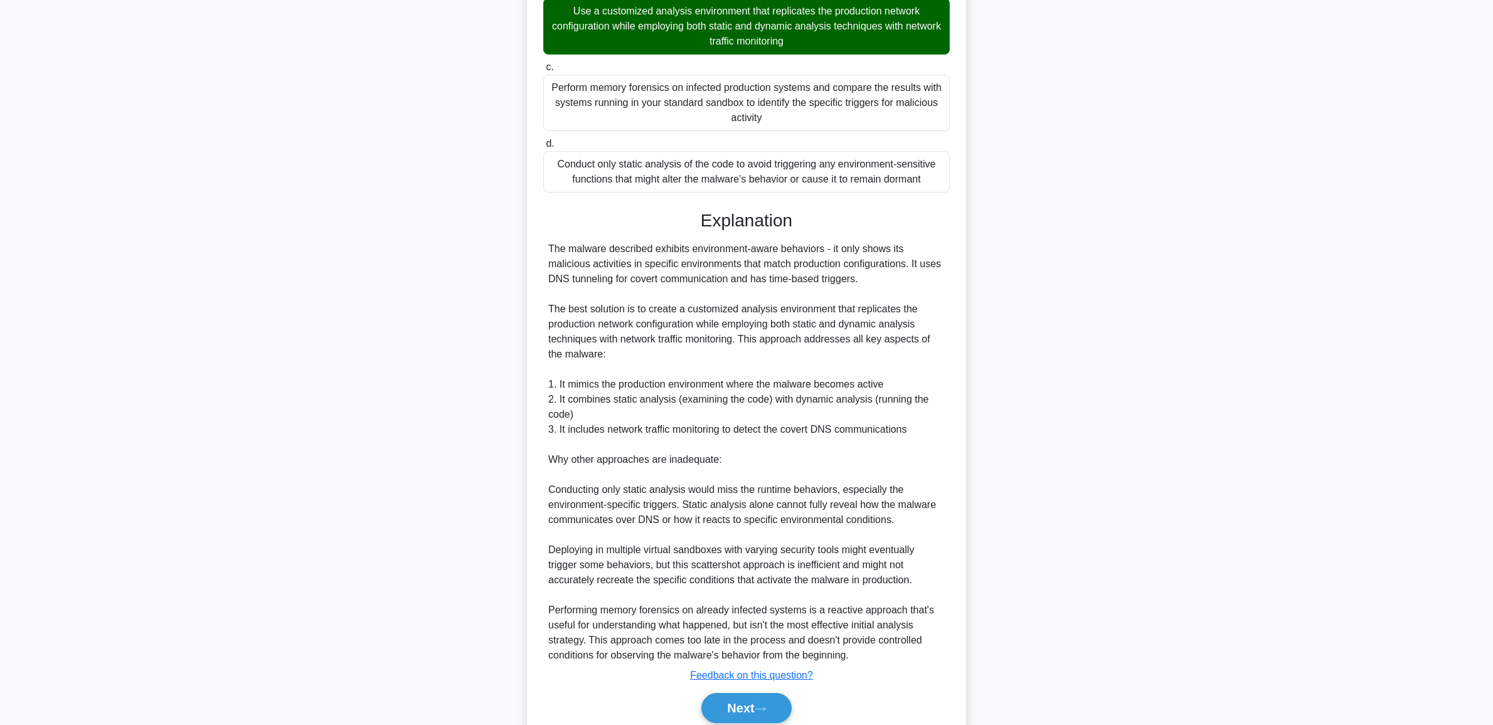
scroll to position [411, 0]
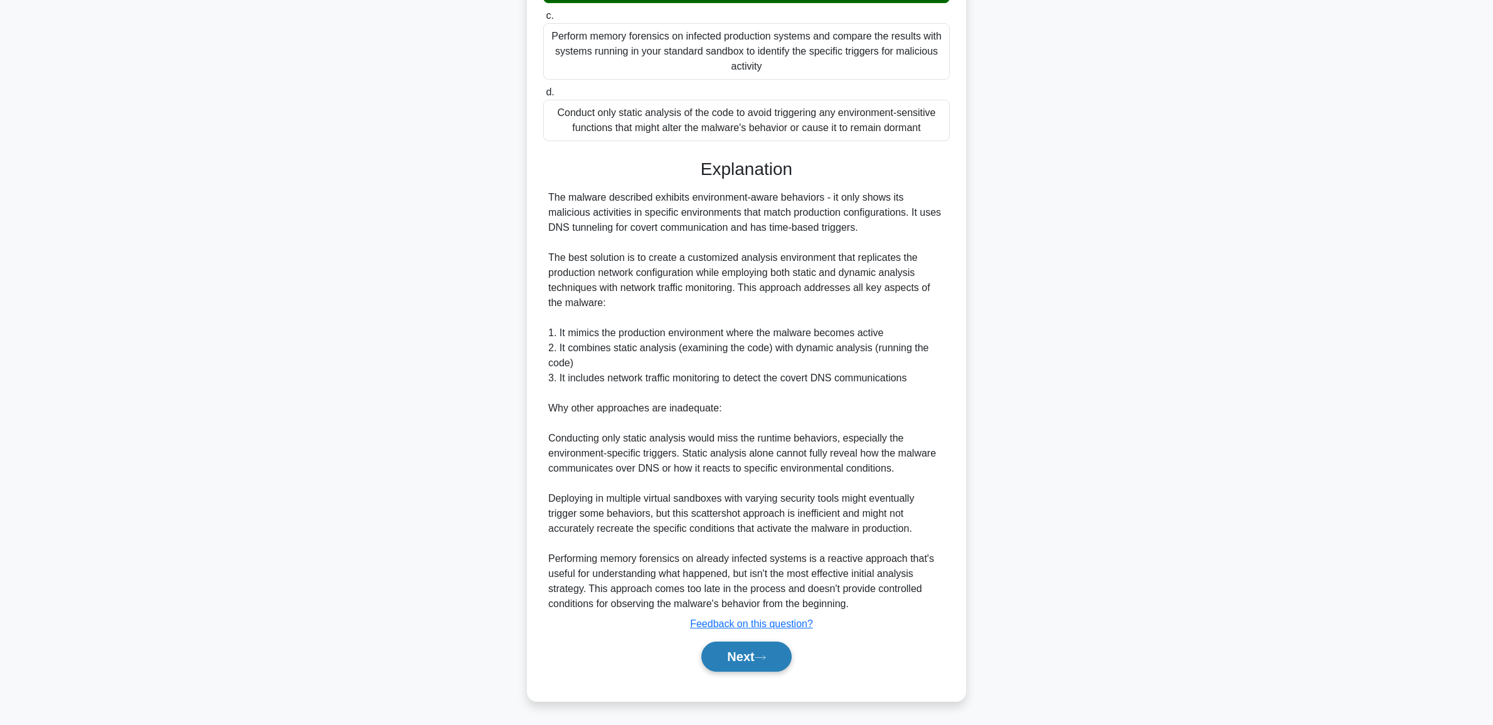
click at [746, 646] on button "Next" at bounding box center [746, 657] width 90 height 30
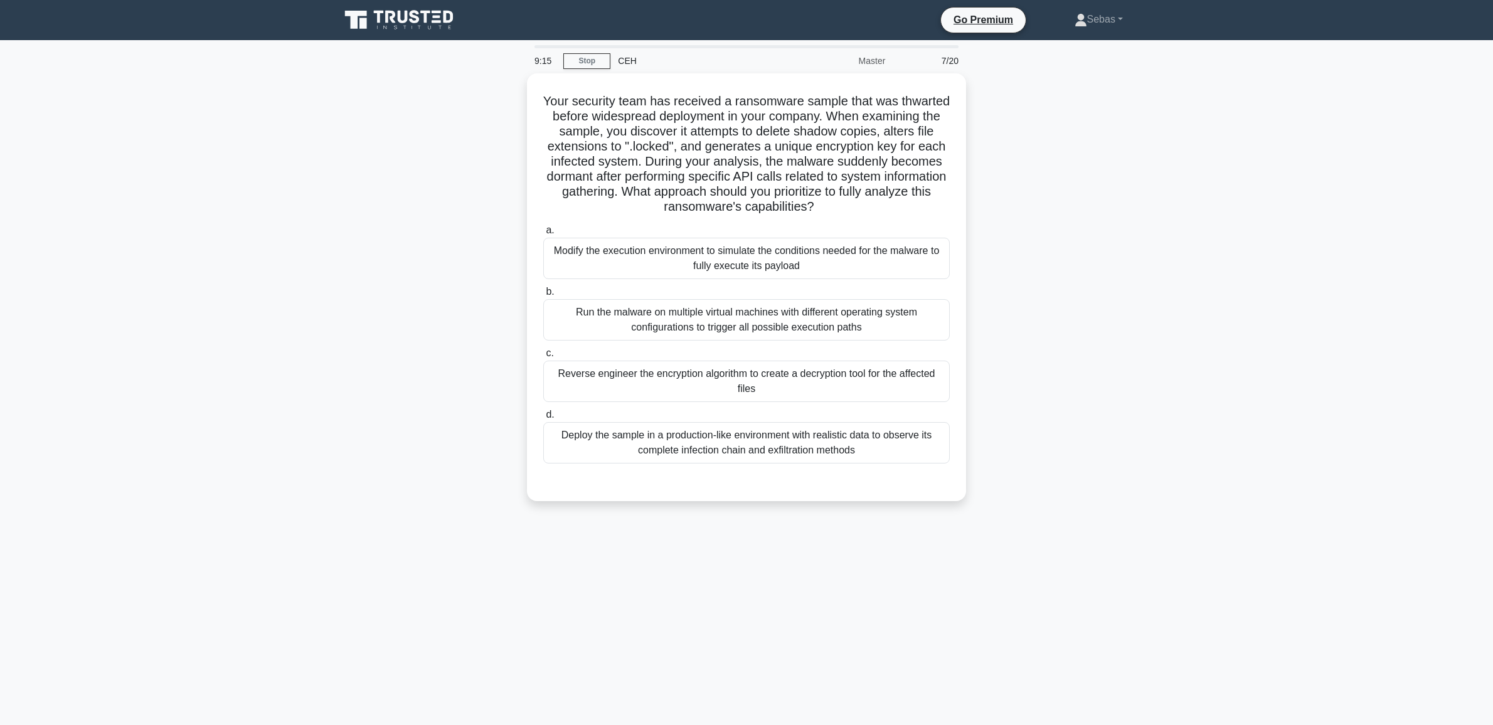
scroll to position [0, 0]
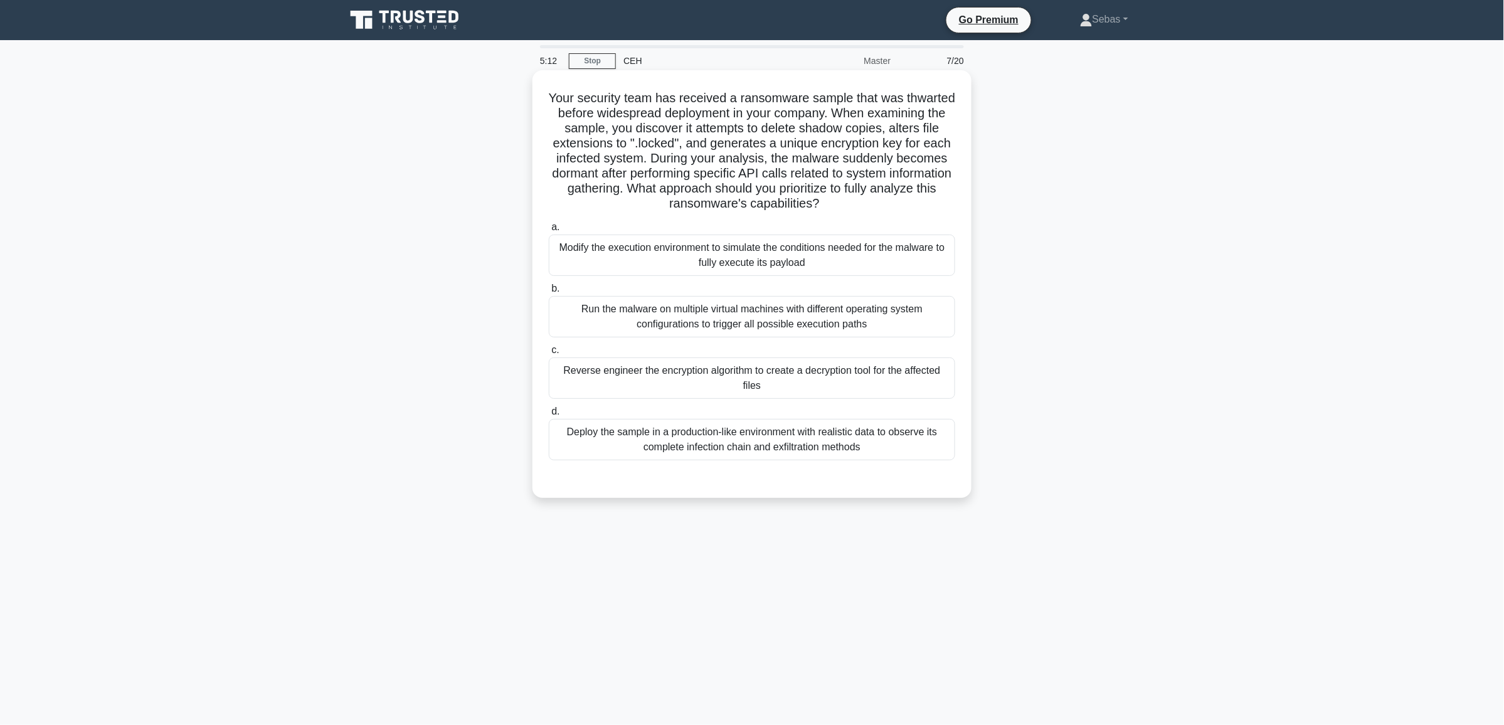
click at [734, 176] on h5 "Your security team has received a ransomware sample that was thwarted before wi…" at bounding box center [752, 151] width 409 height 122
copy h5 "dormant"
click at [654, 452] on div "Deploy the sample in a production-like environment with realistic data to obser…" at bounding box center [752, 439] width 406 height 41
click at [549, 416] on input "d. Deploy the sample in a production-like environment with realistic data to ob…" at bounding box center [549, 412] width 0 height 8
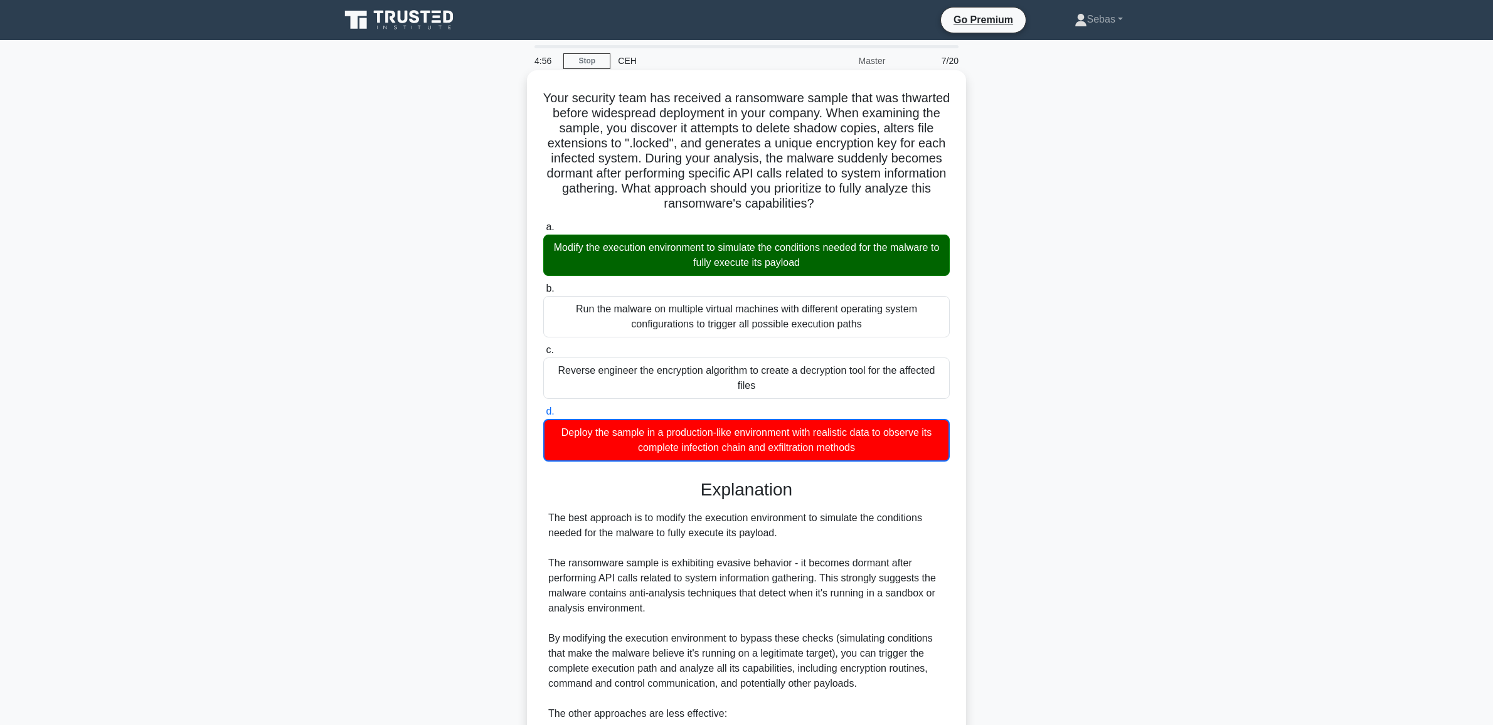
click at [692, 246] on div "Modify the execution environment to simulate the conditions needed for the malw…" at bounding box center [746, 255] width 406 height 41
click at [543, 231] on input "a. Modify the execution environment to simulate the conditions needed for the m…" at bounding box center [543, 227] width 0 height 8
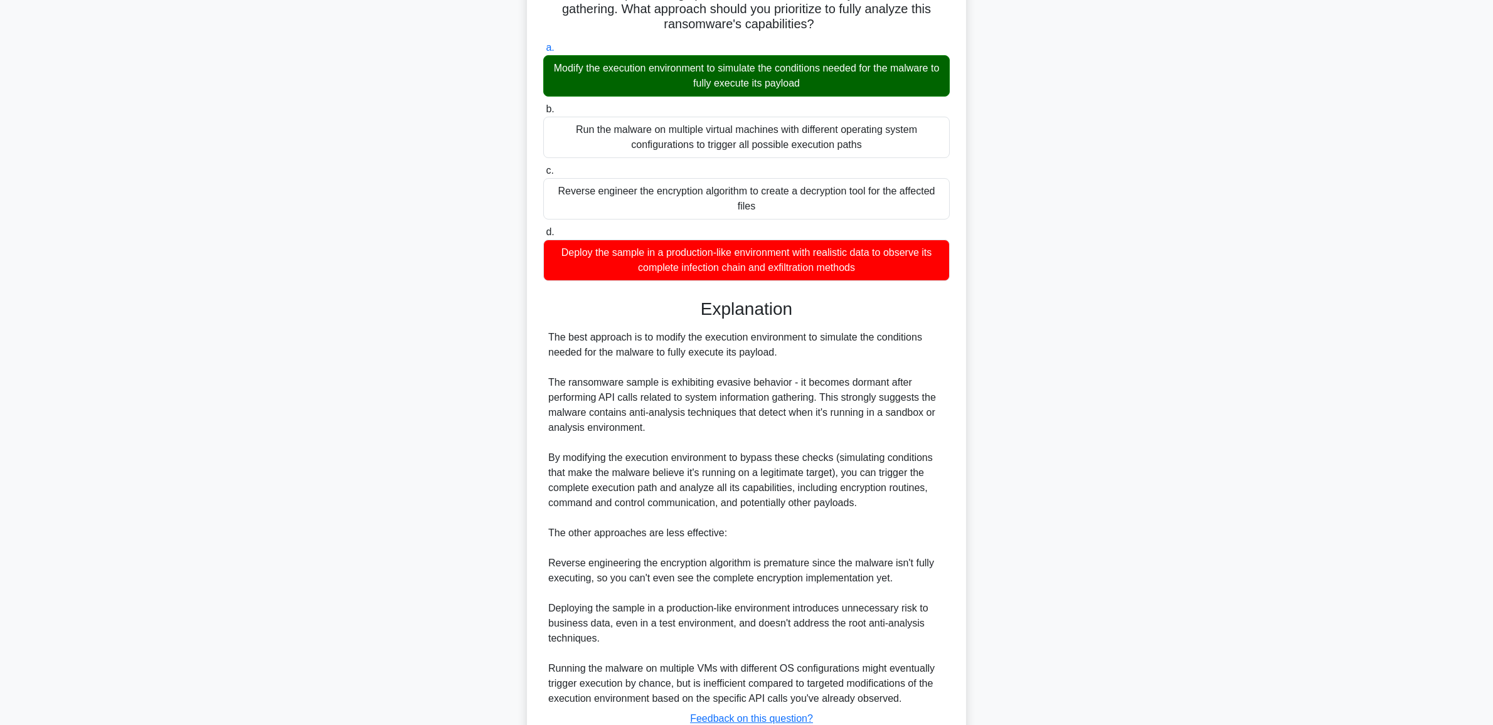
scroll to position [276, 0]
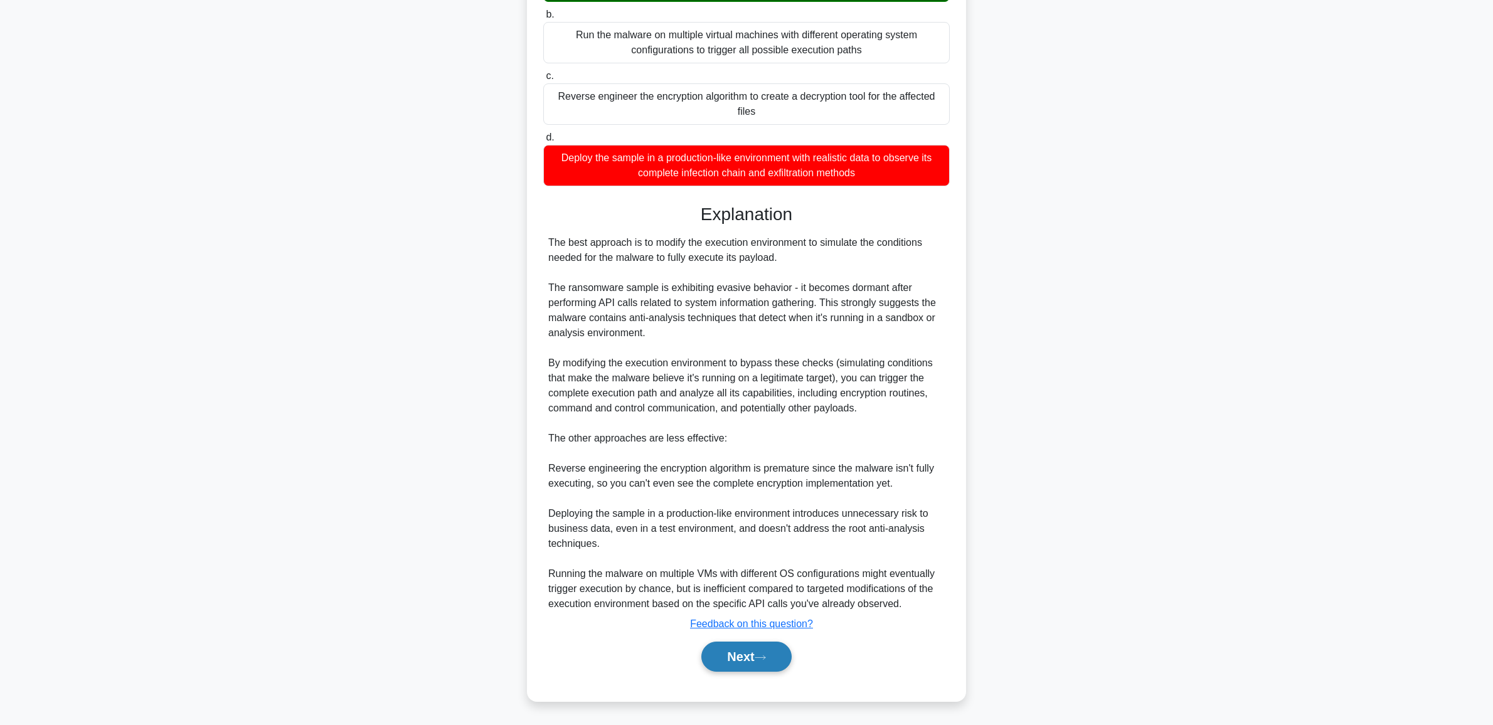
click at [782, 652] on button "Next" at bounding box center [746, 657] width 90 height 30
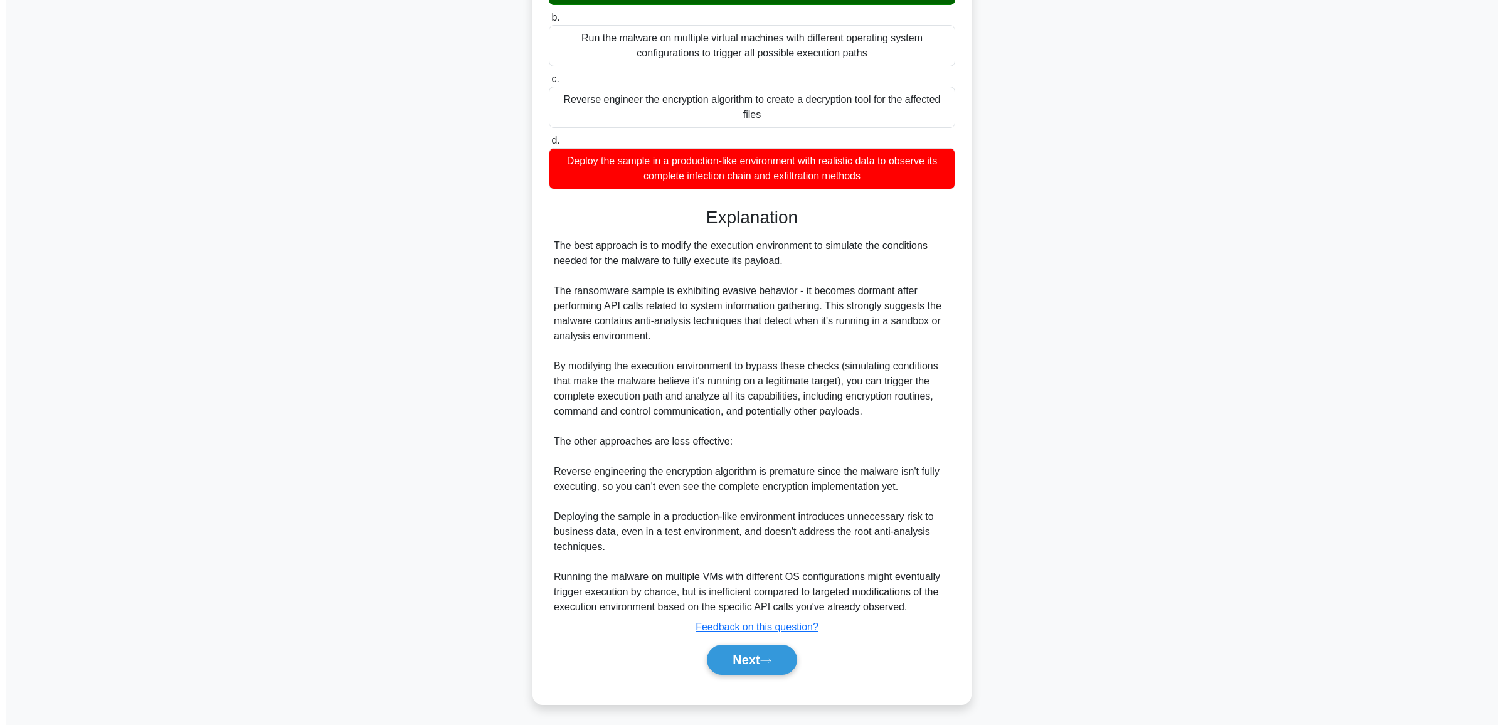
scroll to position [0, 0]
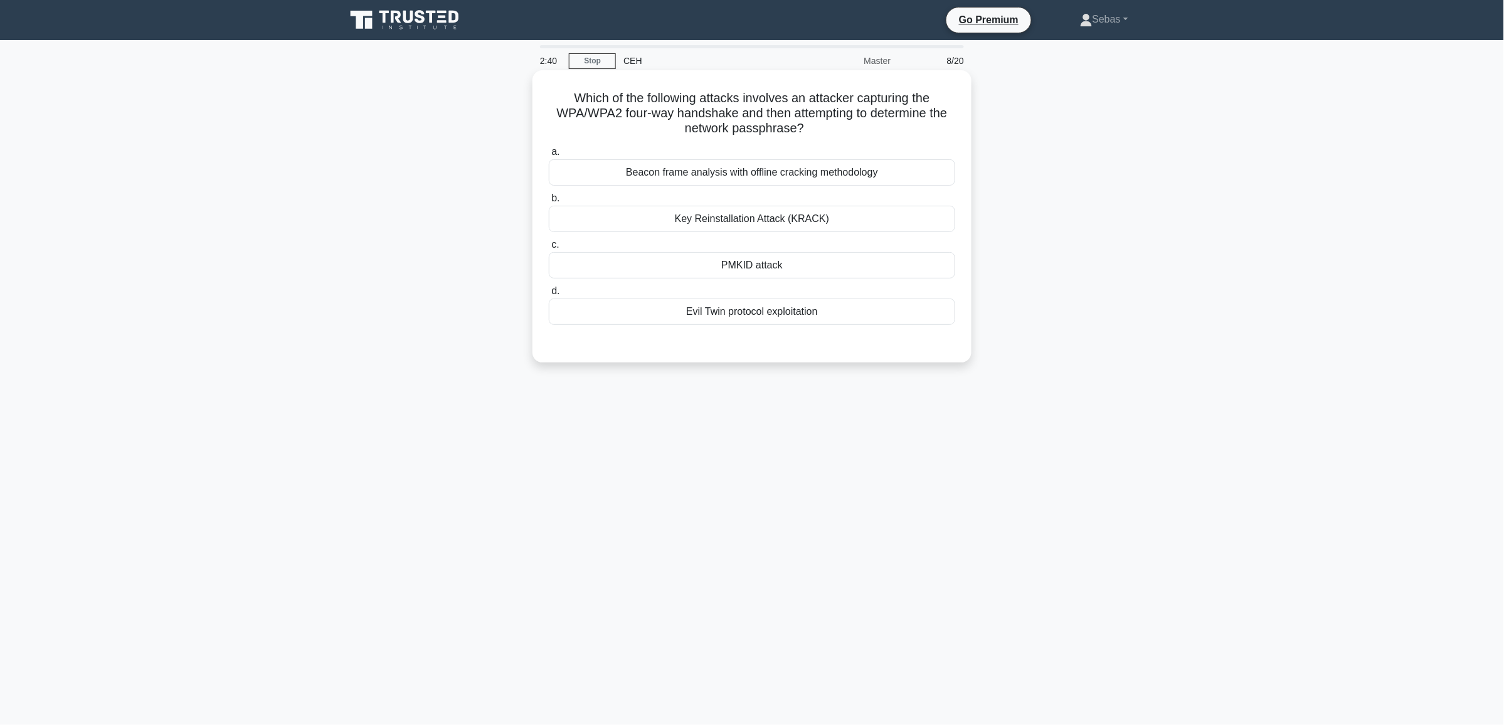
drag, startPoint x: 793, startPoint y: 174, endPoint x: 807, endPoint y: 210, distance: 38.3
click at [793, 174] on div "Beacon frame analysis with offline cracking methodology" at bounding box center [752, 172] width 406 height 26
click at [549, 156] on input "a. Beacon frame analysis with offline cracking methodology" at bounding box center [549, 152] width 0 height 8
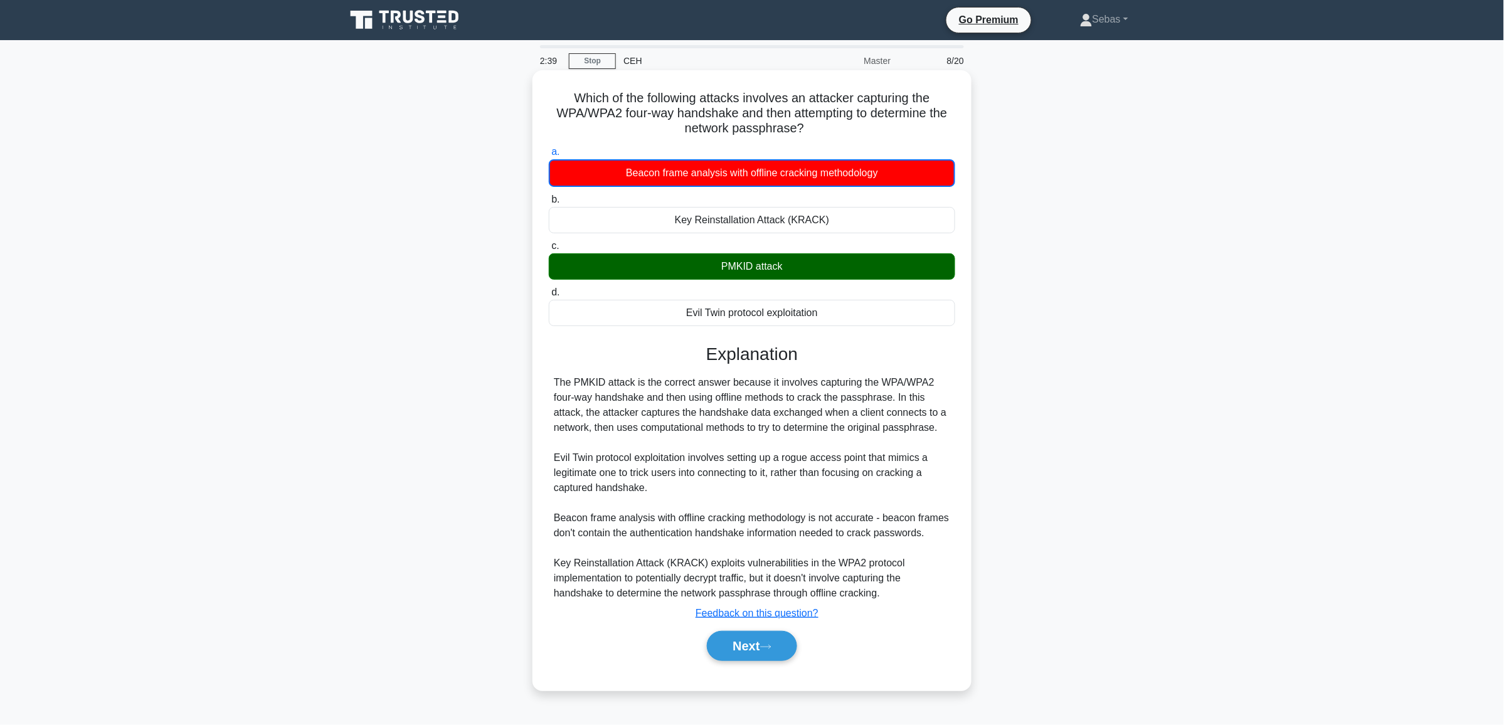
click at [814, 275] on div "PMKID attack" at bounding box center [752, 266] width 406 height 26
click at [549, 250] on input "c. PMKID attack" at bounding box center [549, 246] width 0 height 8
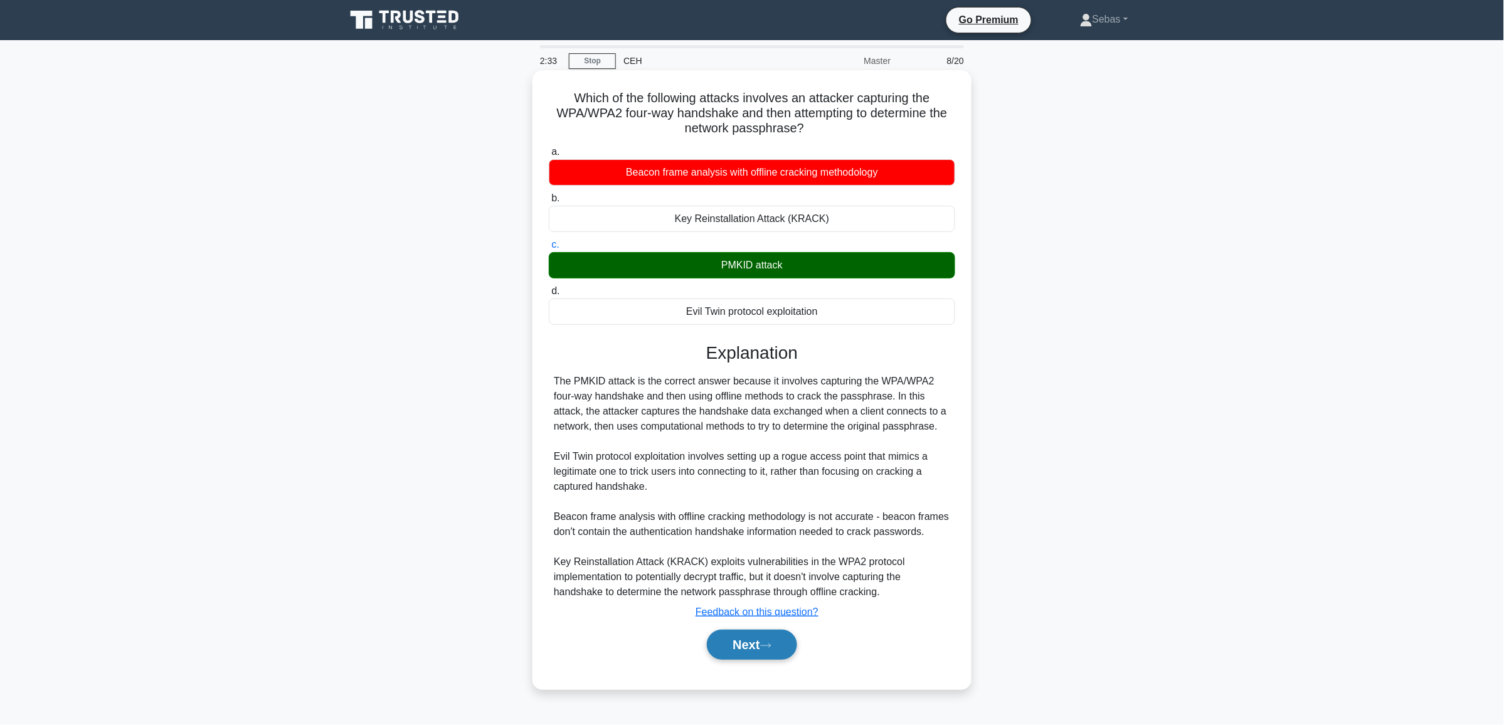
click at [780, 653] on button "Next" at bounding box center [752, 645] width 90 height 30
